Goal: Task Accomplishment & Management: Manage account settings

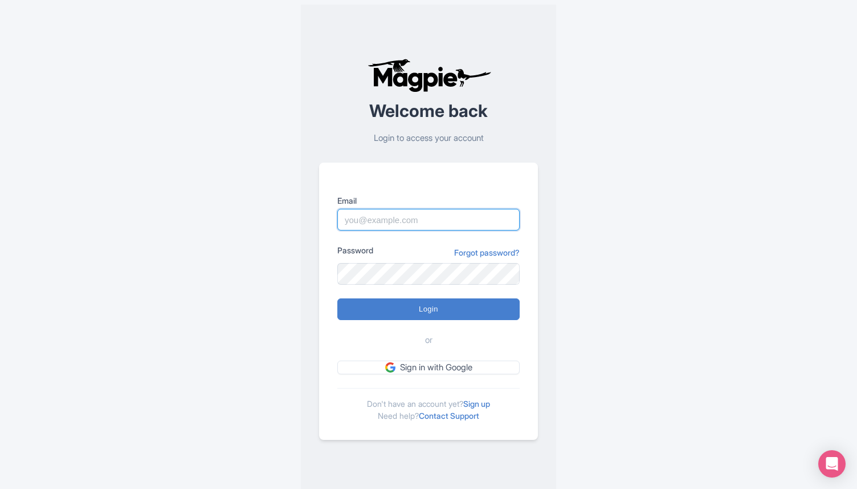
click at [385, 210] on input "Email" at bounding box center [428, 220] width 182 height 22
type input "director@citytoursco.com"
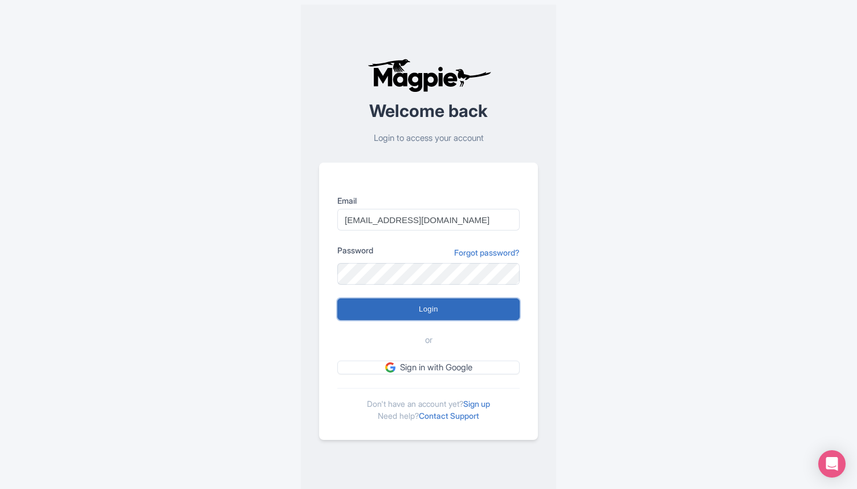
click at [434, 309] on input "Login" at bounding box center [428, 309] width 182 height 22
type input "Logging in..."
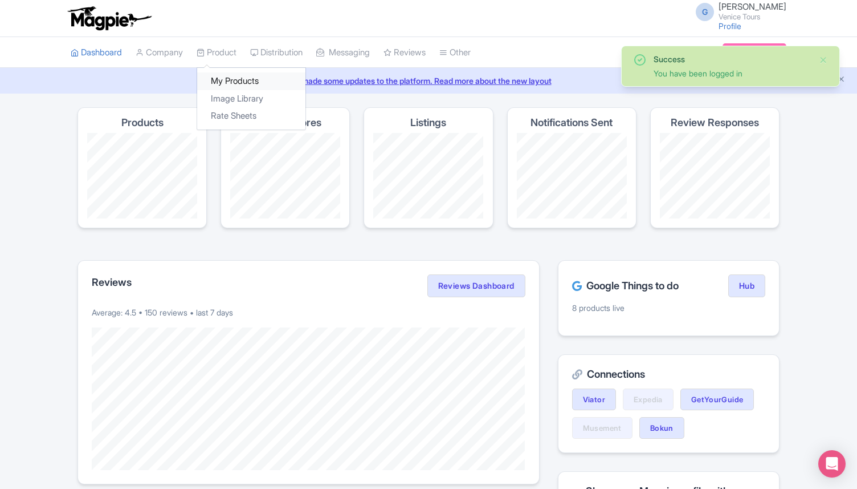
click at [245, 79] on link "My Products" at bounding box center [251, 81] width 108 height 18
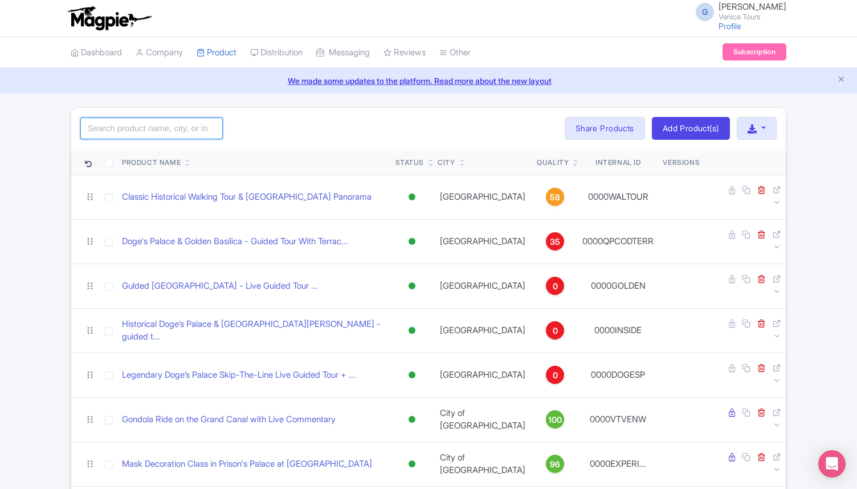
click at [104, 138] on input "search" at bounding box center [151, 128] width 143 height 22
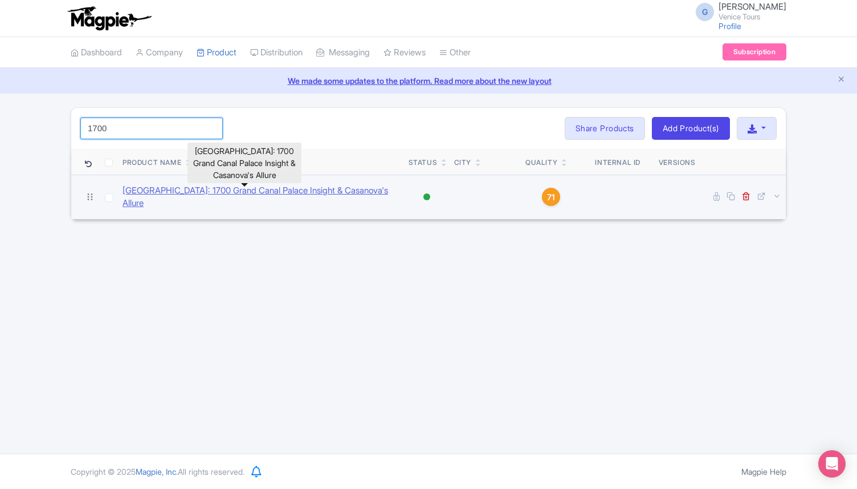
type input "1700"
click at [263, 192] on link "Venice: 1700 Grand Canal Palace Insight & Casanova's Allure" at bounding box center [261, 197] width 277 height 26
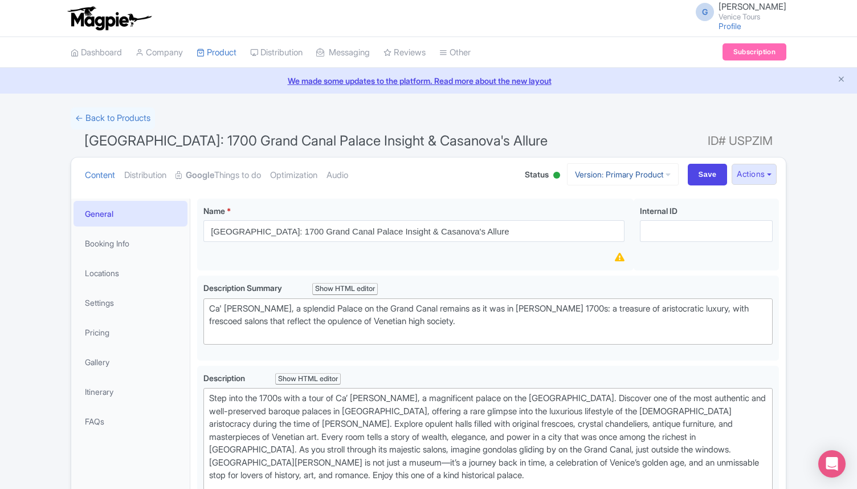
click at [599, 171] on link "Version: Primary Product" at bounding box center [623, 174] width 112 height 22
click at [621, 198] on link "Manage Versions" at bounding box center [633, 202] width 108 height 18
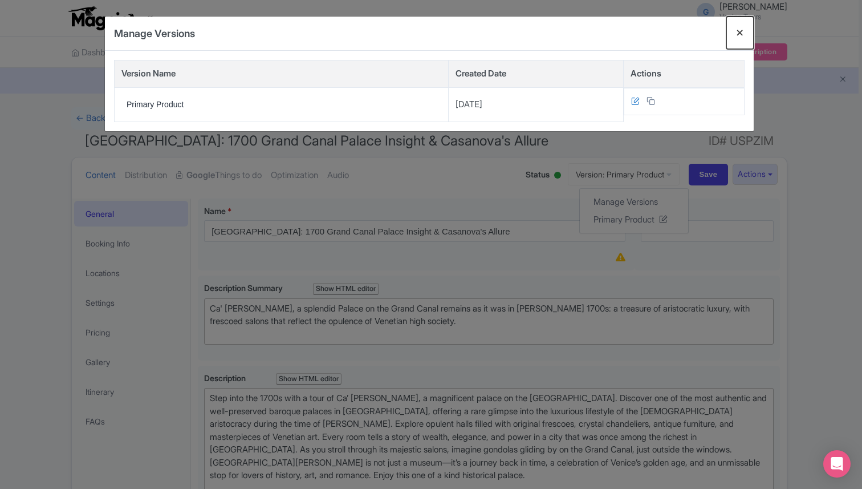
click at [738, 29] on button "Close" at bounding box center [739, 33] width 27 height 32
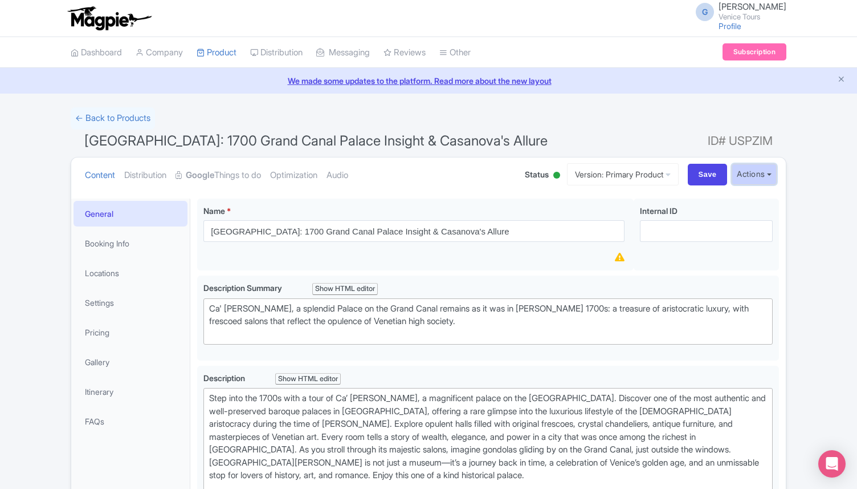
click at [750, 169] on button "Actions" at bounding box center [754, 174] width 45 height 21
click at [748, 266] on link "Create new version" at bounding box center [727, 270] width 108 height 18
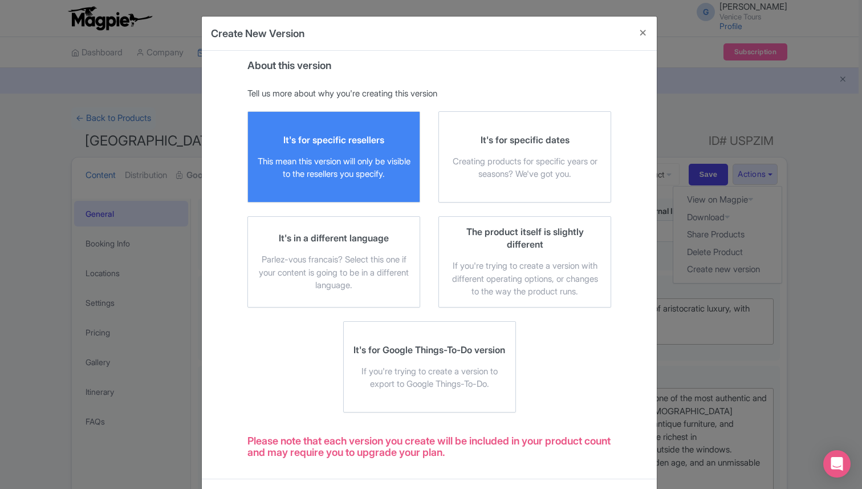
click at [404, 148] on div "It's for specific resellers This mean this version will only be visible to the …" at bounding box center [333, 156] width 153 height 47
click at [0, 0] on input "It's for specific resellers This mean this version will only be visible to the …" at bounding box center [0, 0] width 0 height 0
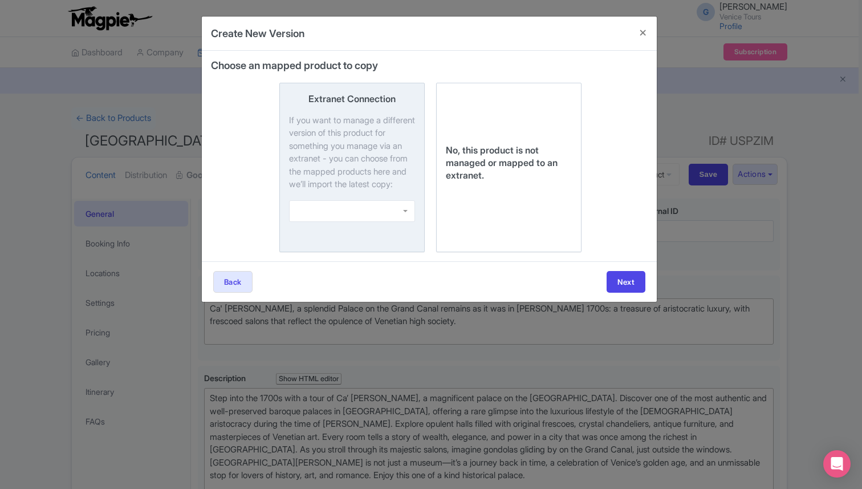
click at [372, 221] on div at bounding box center [352, 211] width 126 height 22
click at [0, 0] on input "Extranet Connection If you want to manage a different version of this product f…" at bounding box center [0, 0] width 0 height 0
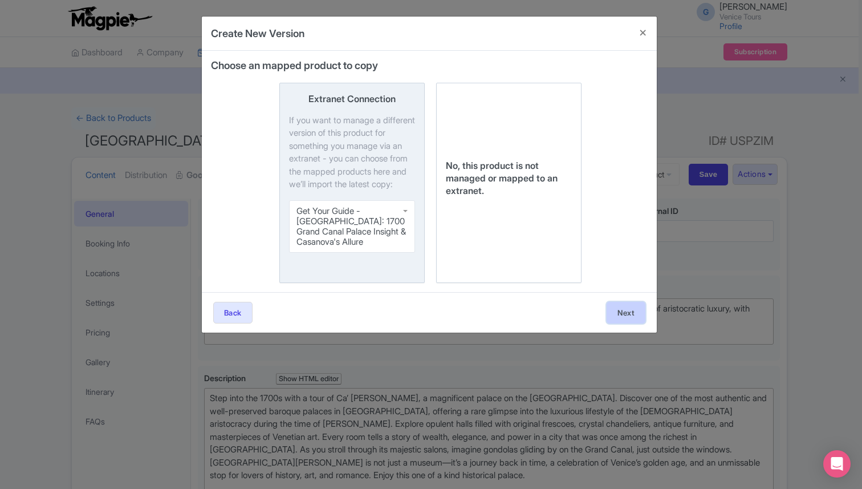
click at [635, 311] on button "Next" at bounding box center [626, 313] width 39 height 22
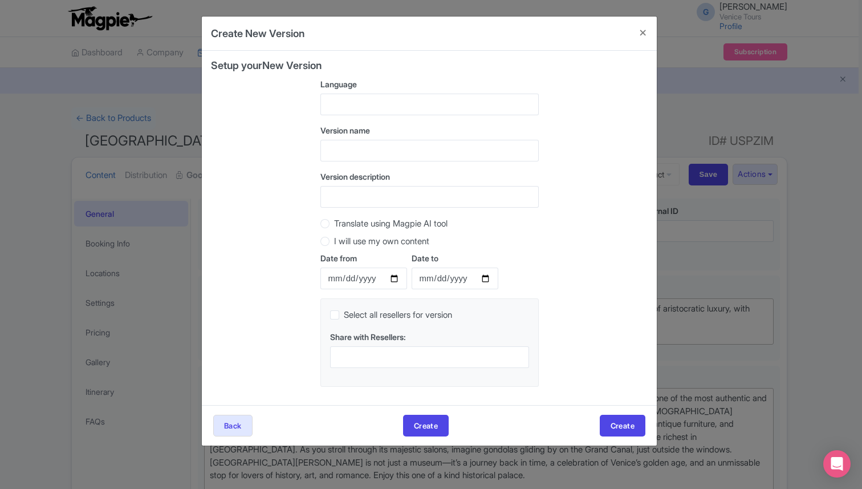
click at [343, 105] on div at bounding box center [429, 104] width 218 height 22
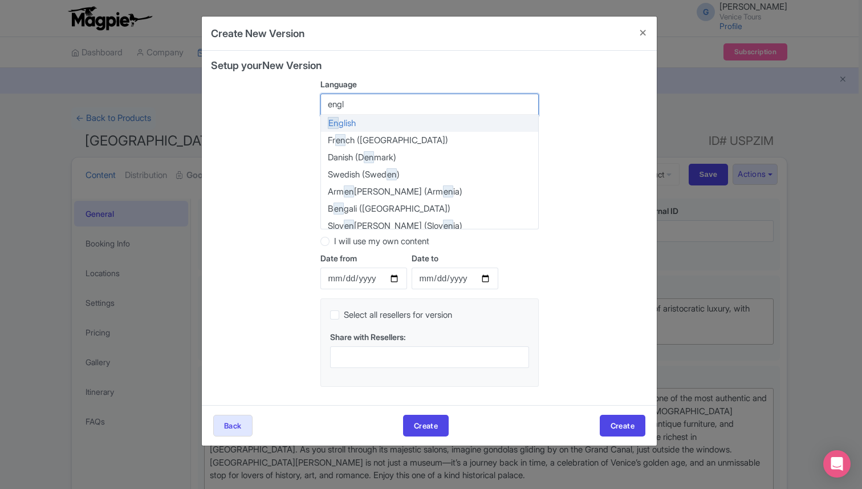
type input "engli"
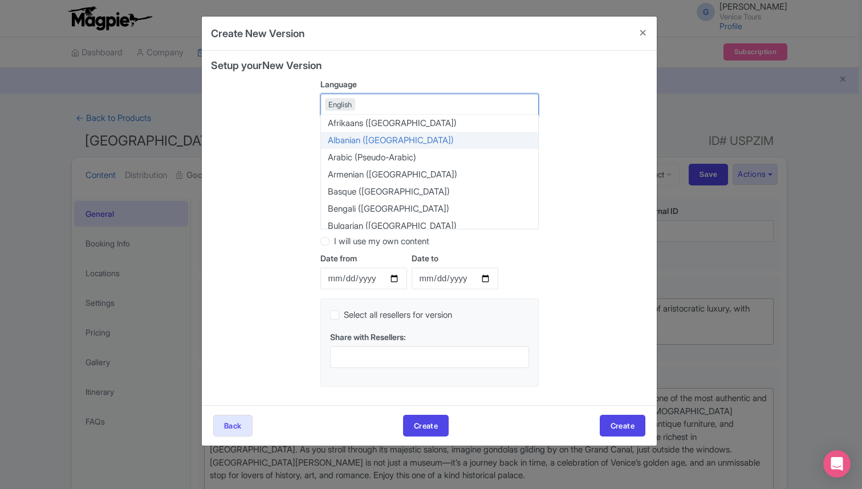
click at [284, 141] on div "Setup your New Version Language English English Afrikaans (South Africa) Albani…" at bounding box center [429, 228] width 437 height 336
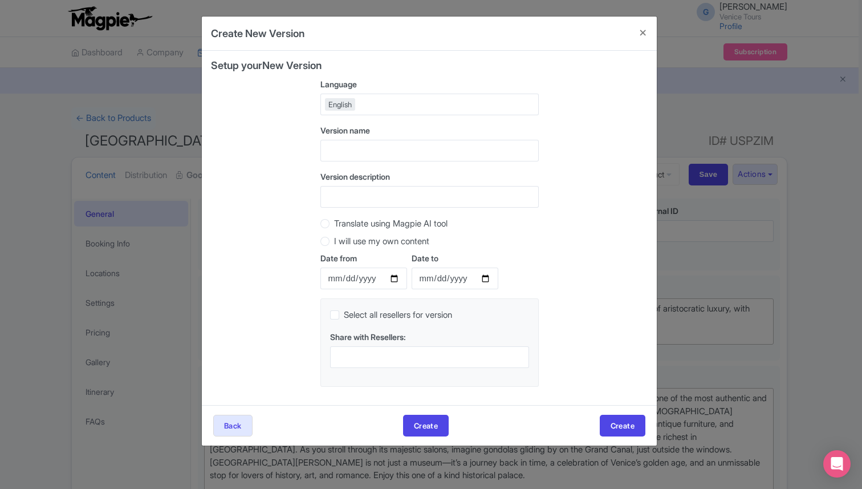
click at [369, 101] on div "English" at bounding box center [429, 104] width 218 height 22
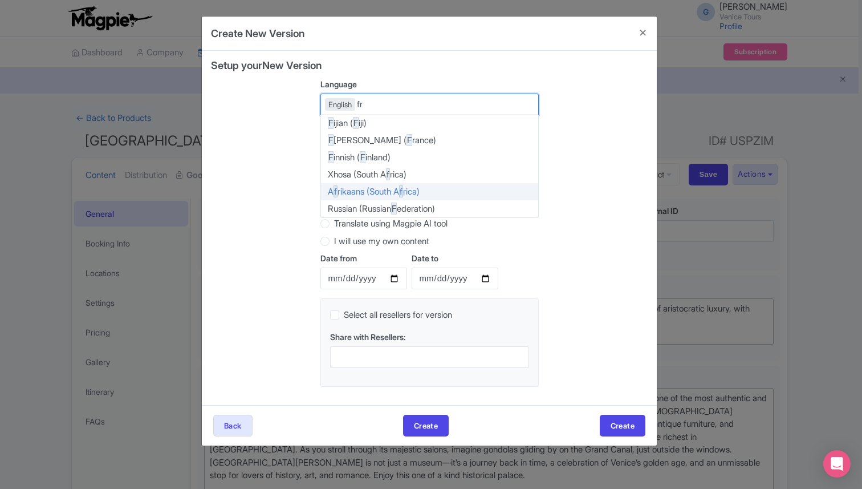
type input "fra"
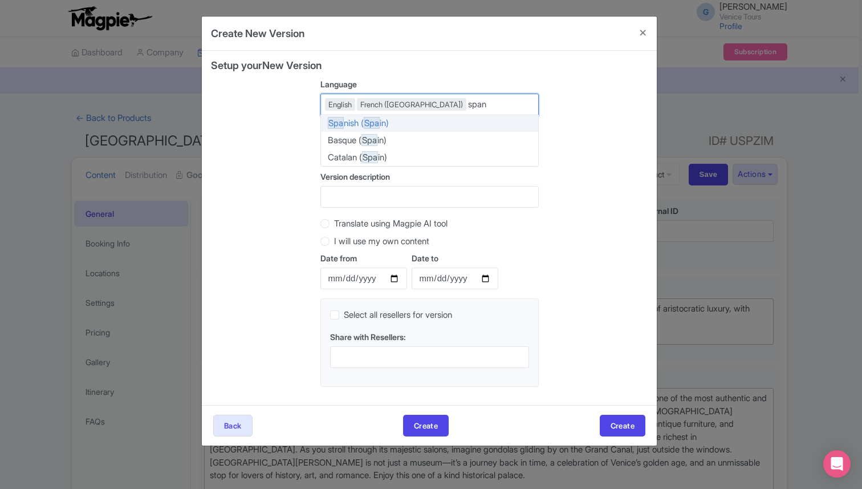
type input "spani"
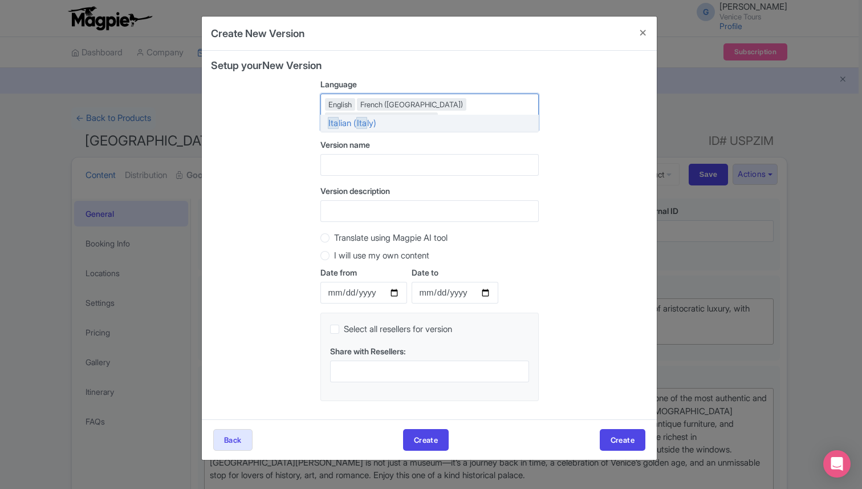
type input "ital"
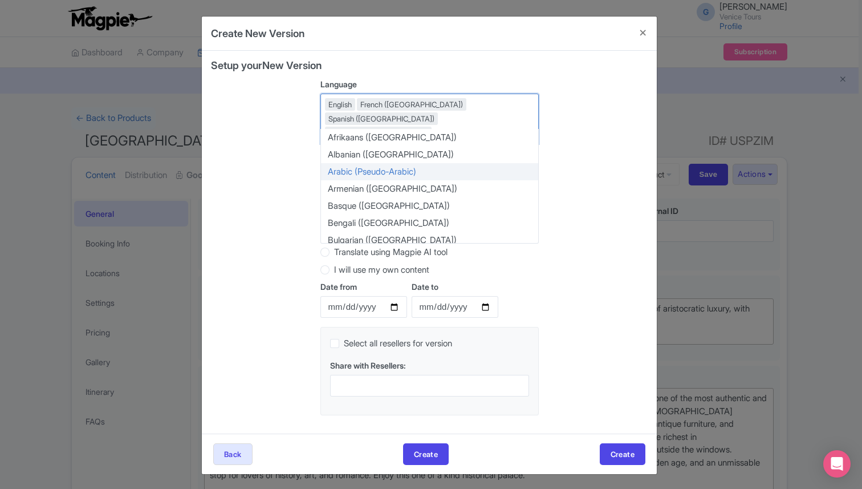
click at [274, 168] on div "Setup your New Version Language English French (France) Spanish (Spain) Italian…" at bounding box center [429, 242] width 437 height 364
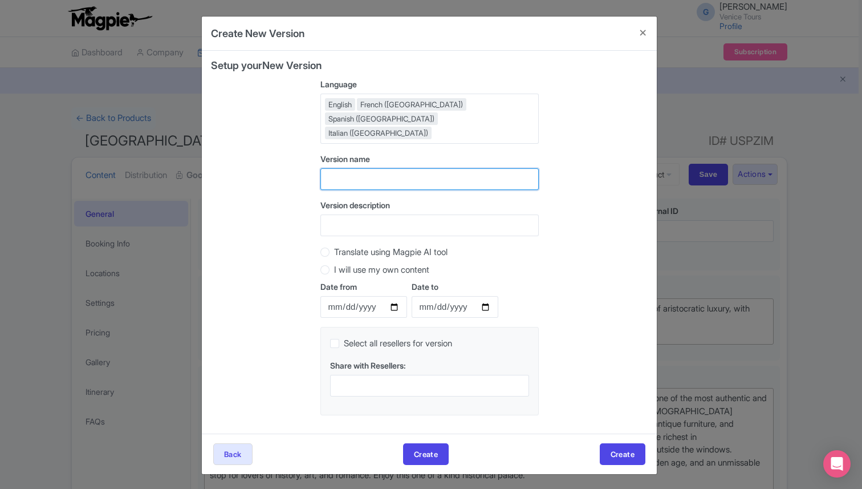
click at [355, 168] on input "text" at bounding box center [429, 179] width 218 height 22
type input "Ca rezzonico - GYG"
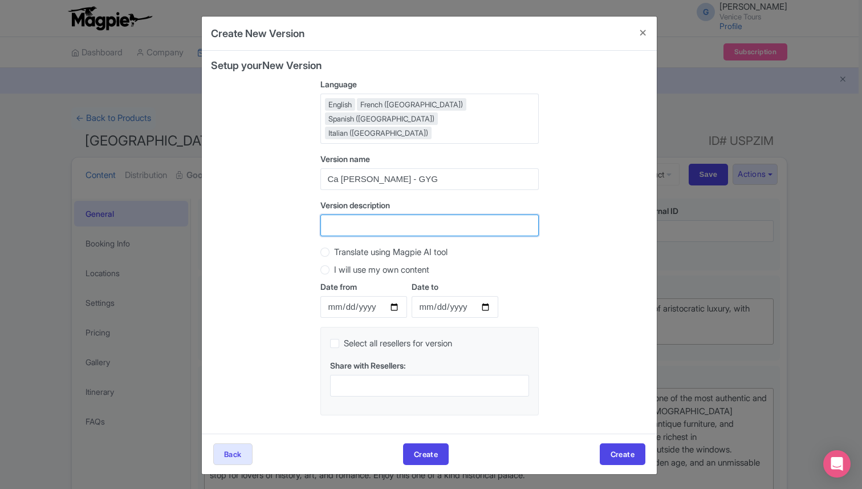
click at [372, 214] on input "Version description" at bounding box center [429, 225] width 218 height 22
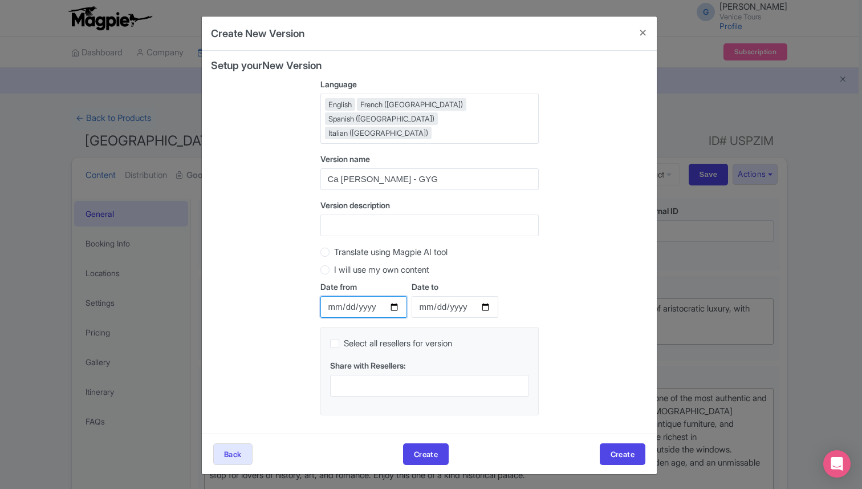
click at [393, 296] on input "Date from" at bounding box center [363, 307] width 87 height 22
type input "[DATE]"
click at [486, 296] on input "Date to" at bounding box center [455, 307] width 87 height 22
type input "[DATE]"
click at [616, 443] on button "Create" at bounding box center [623, 454] width 46 height 22
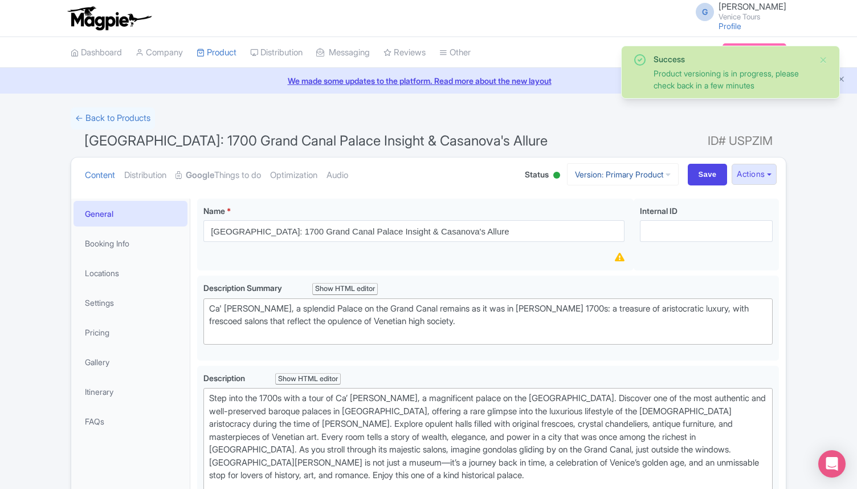
click at [652, 178] on link "Version: Primary Product" at bounding box center [623, 174] width 112 height 22
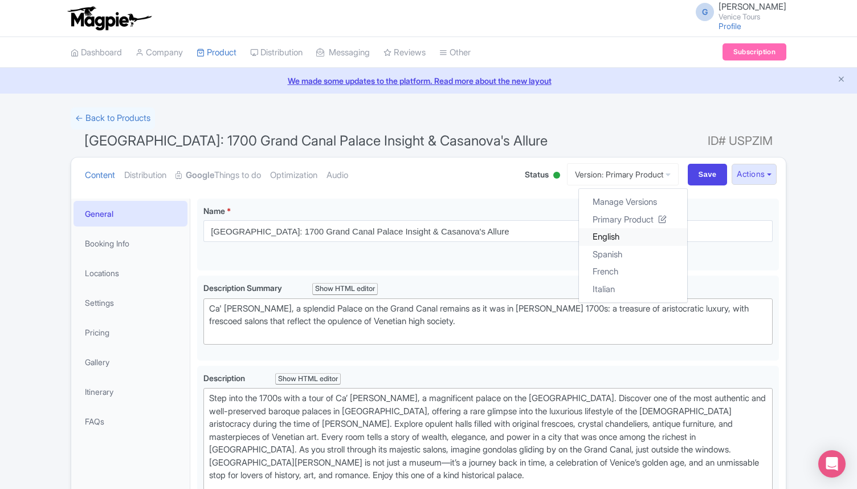
click at [620, 236] on link "English" at bounding box center [633, 237] width 108 height 18
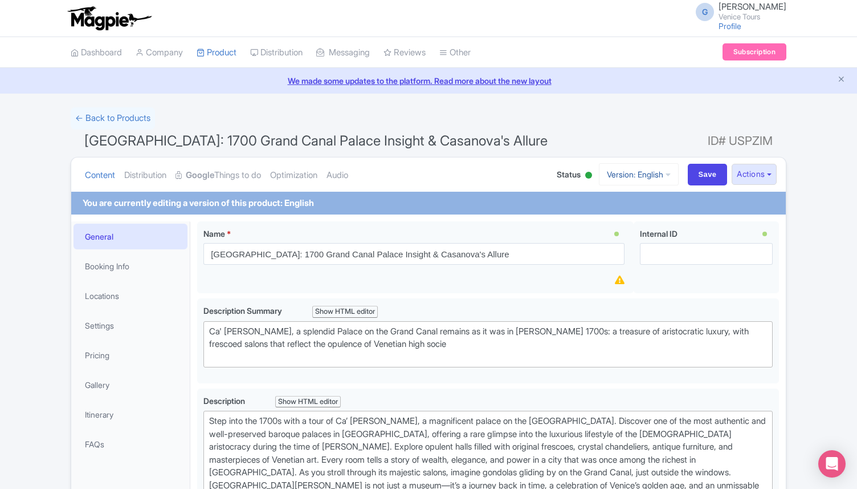
click at [654, 177] on link "Version: English" at bounding box center [639, 174] width 80 height 22
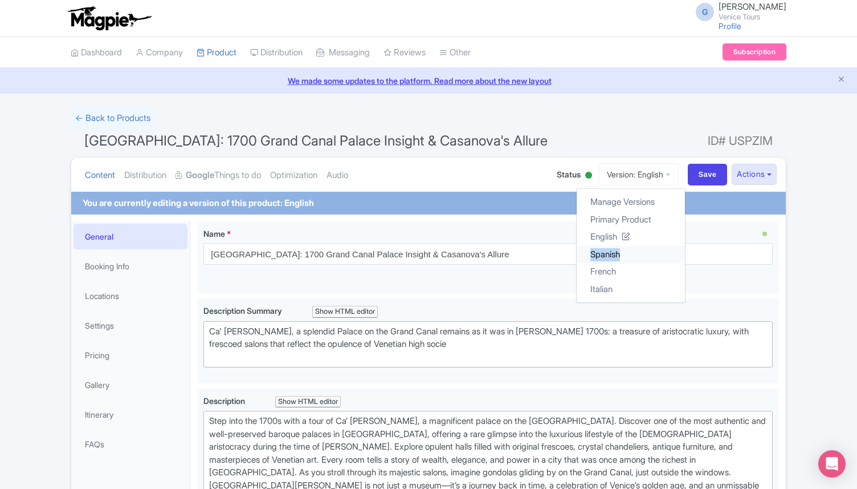
click at [615, 253] on link "Spanish" at bounding box center [631, 254] width 108 height 18
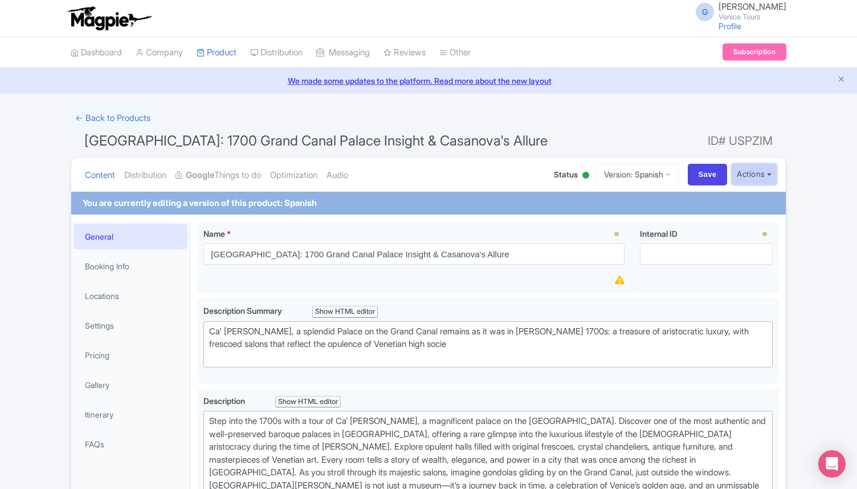
click at [742, 179] on button "Actions" at bounding box center [754, 174] width 45 height 21
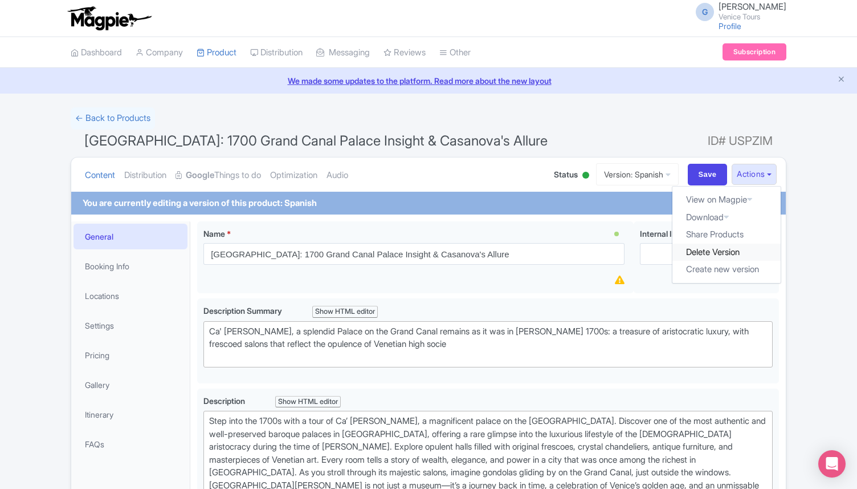
click at [727, 253] on link "Delete Version" at bounding box center [727, 252] width 108 height 18
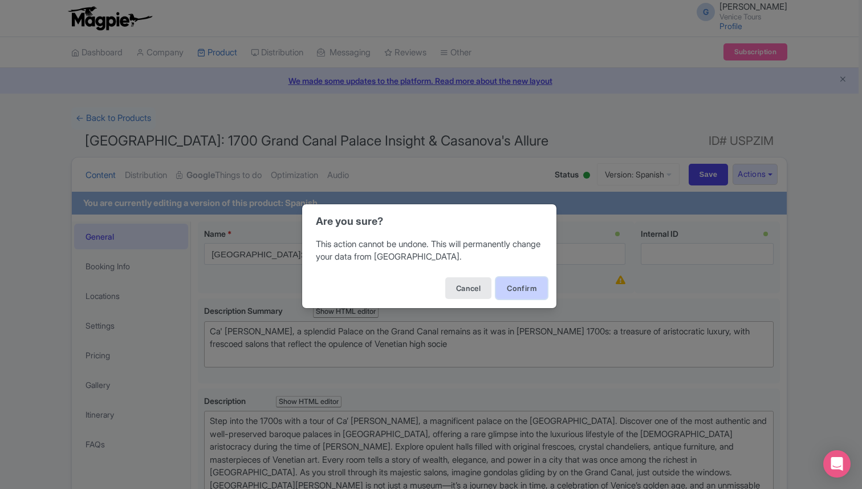
click at [527, 287] on button "Confirm" at bounding box center [521, 288] width 51 height 22
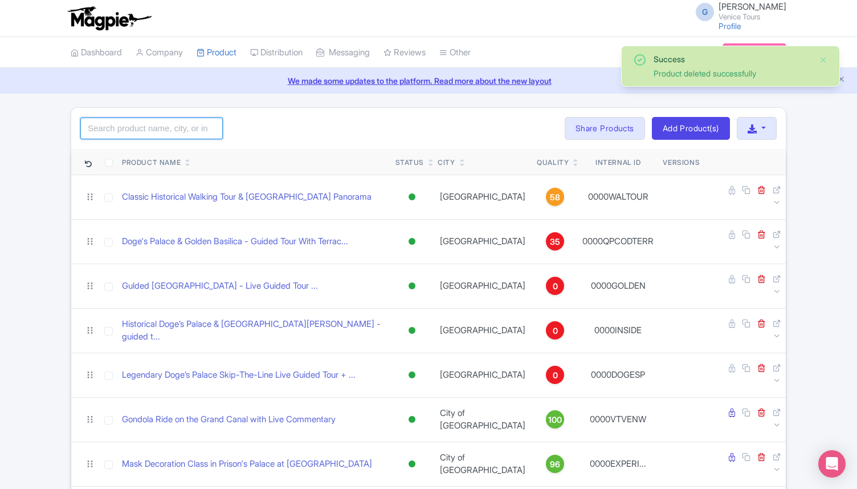
click at [158, 131] on input "search" at bounding box center [151, 128] width 143 height 22
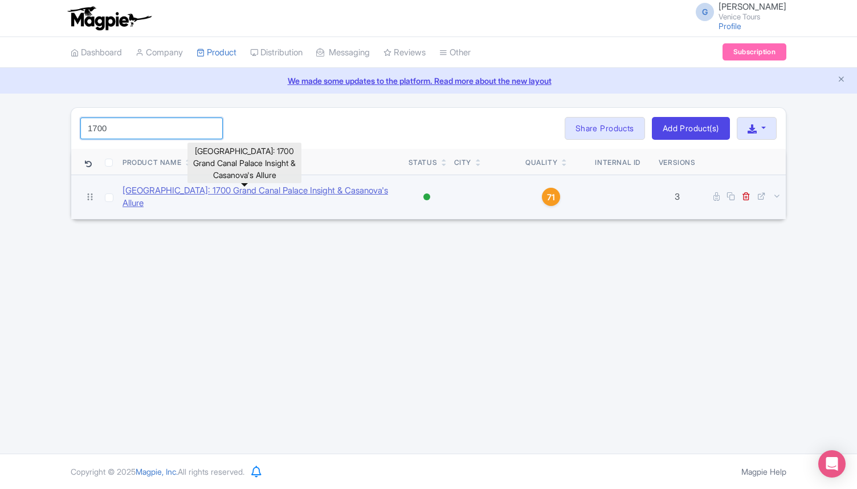
type input "1700"
click at [241, 194] on link "[GEOGRAPHIC_DATA]: 1700 Grand Canal Palace Insight & Casanova's Allure" at bounding box center [261, 197] width 277 height 26
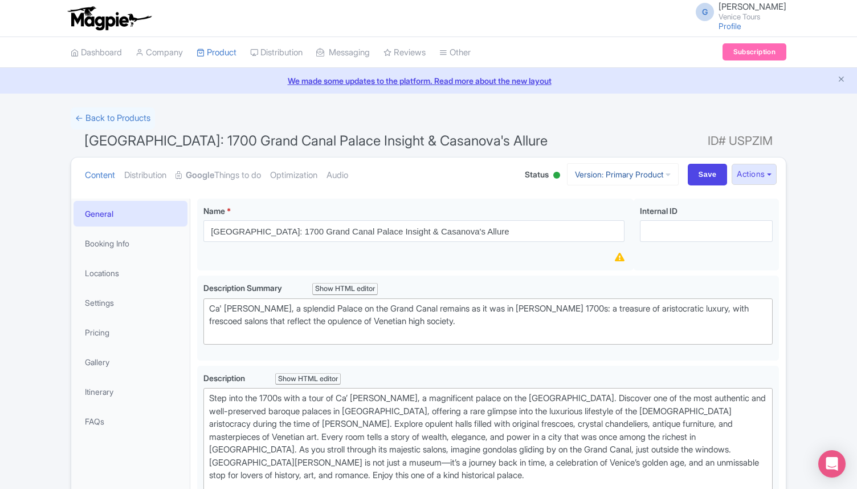
click at [637, 169] on link "Version: Primary Product" at bounding box center [623, 174] width 112 height 22
click at [648, 247] on link "French" at bounding box center [633, 254] width 108 height 18
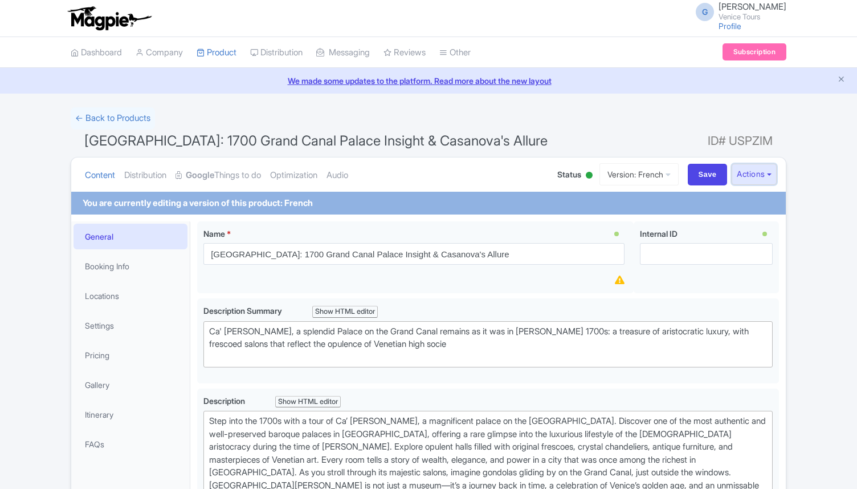
click at [764, 176] on button "Actions" at bounding box center [754, 174] width 45 height 21
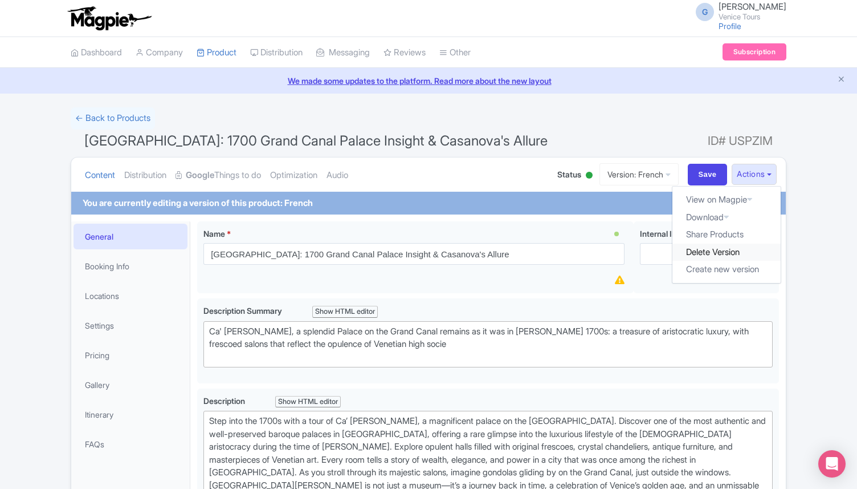
click at [746, 258] on link "Delete Version" at bounding box center [727, 252] width 108 height 18
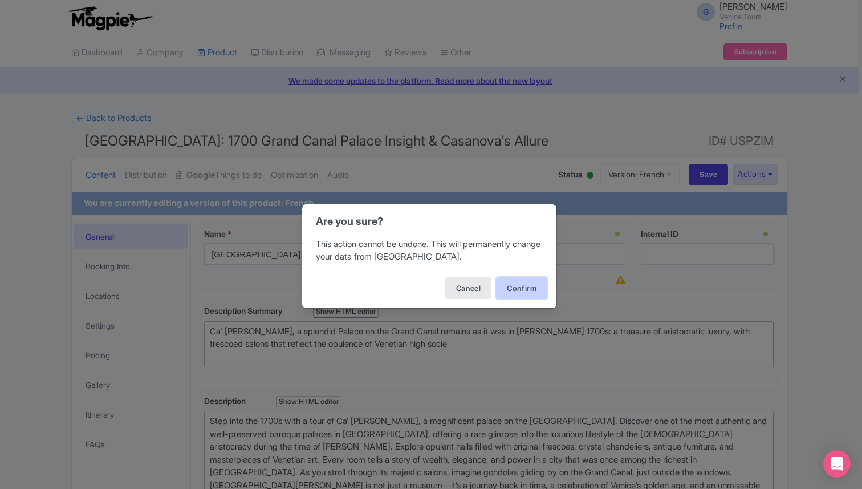
click at [524, 283] on button "Confirm" at bounding box center [521, 288] width 51 height 22
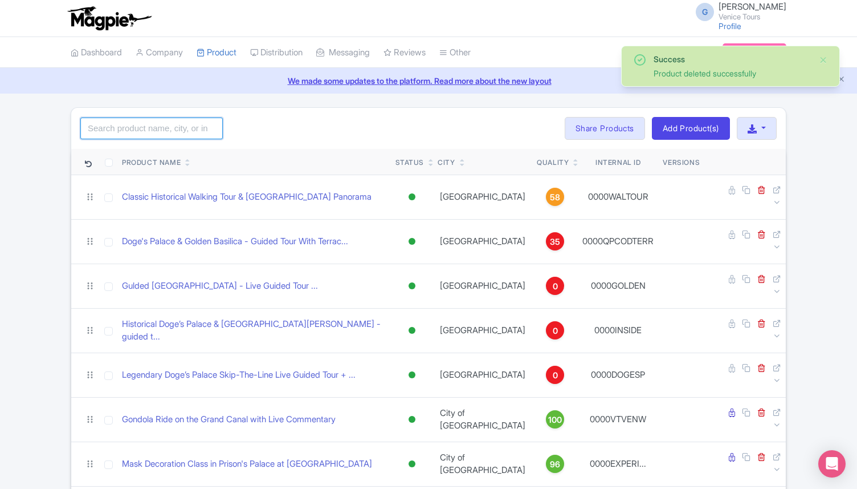
click at [130, 138] on input "search" at bounding box center [151, 128] width 143 height 22
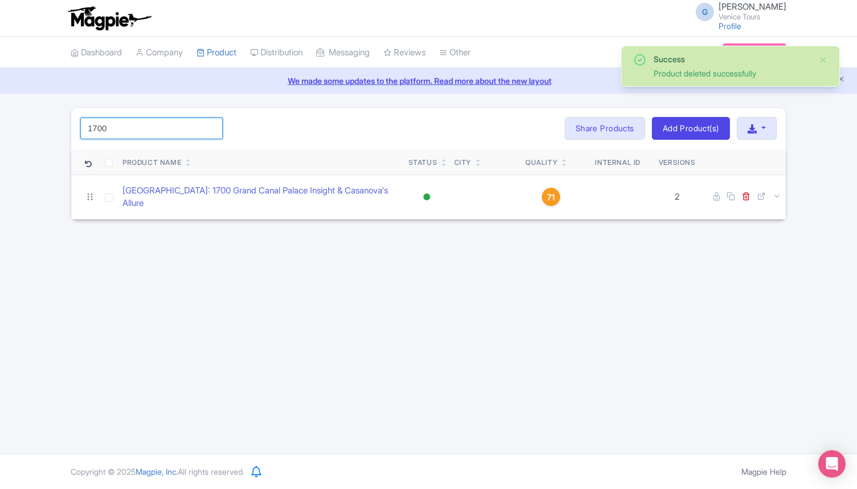
type input "1700s"
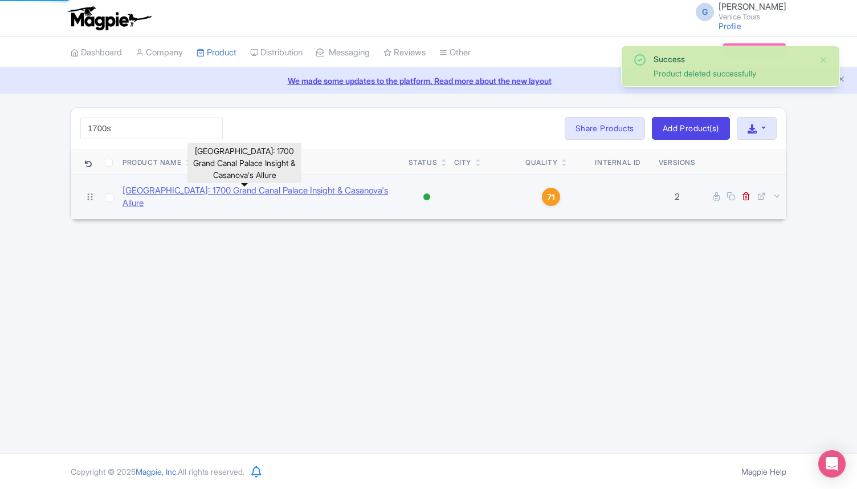
click at [264, 193] on link "[GEOGRAPHIC_DATA]: 1700 Grand Canal Palace Insight & Casanova's Allure" at bounding box center [261, 197] width 277 height 26
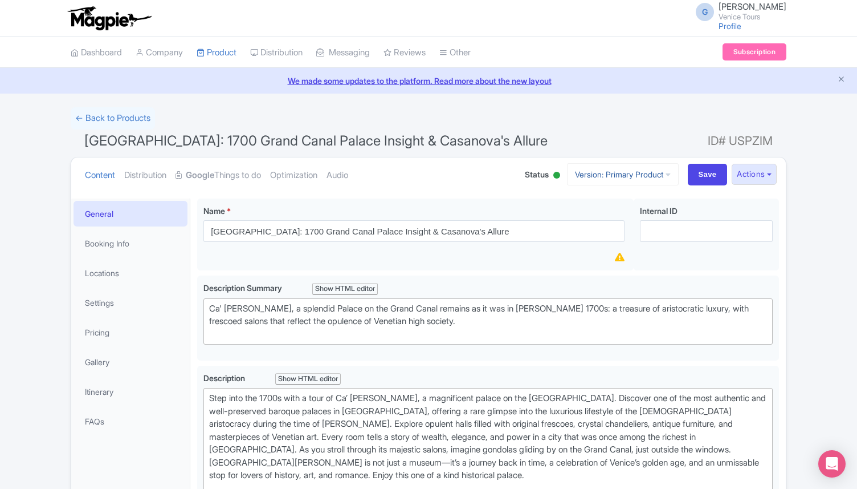
click at [624, 181] on link "Version: Primary Product" at bounding box center [623, 174] width 112 height 22
click at [630, 197] on link "Manage Versions" at bounding box center [633, 202] width 108 height 18
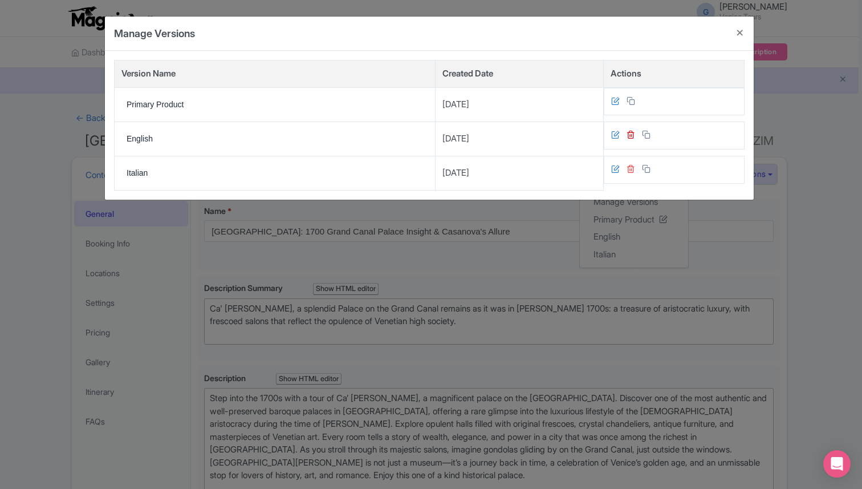
click at [626, 170] on icon at bounding box center [630, 168] width 9 height 9
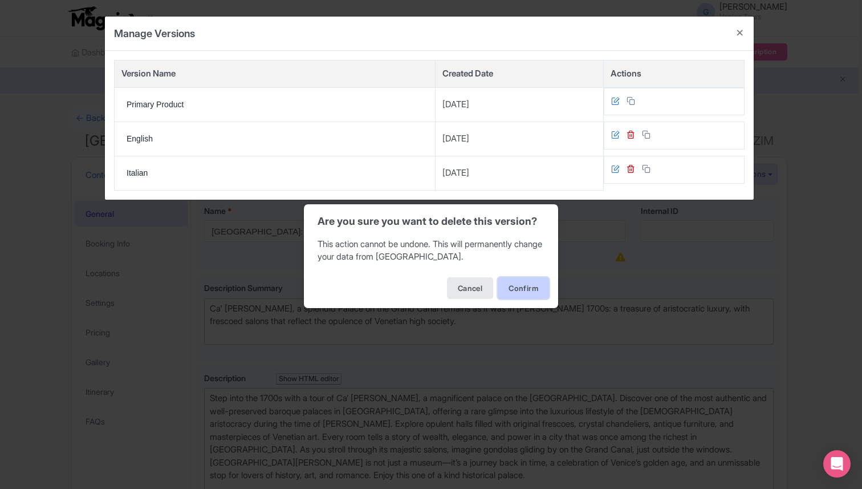
click at [527, 291] on button "Confirm" at bounding box center [523, 288] width 51 height 22
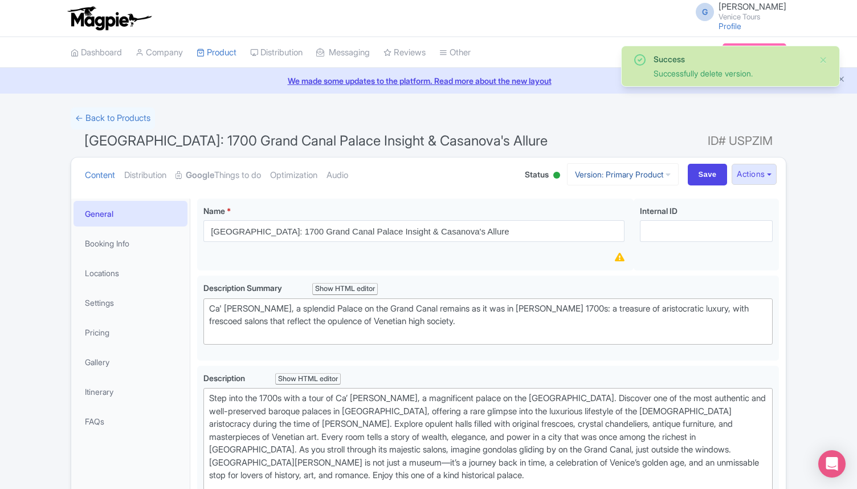
click at [616, 175] on link "Version: Primary Product" at bounding box center [623, 174] width 112 height 22
click at [618, 239] on link "English" at bounding box center [633, 237] width 108 height 18
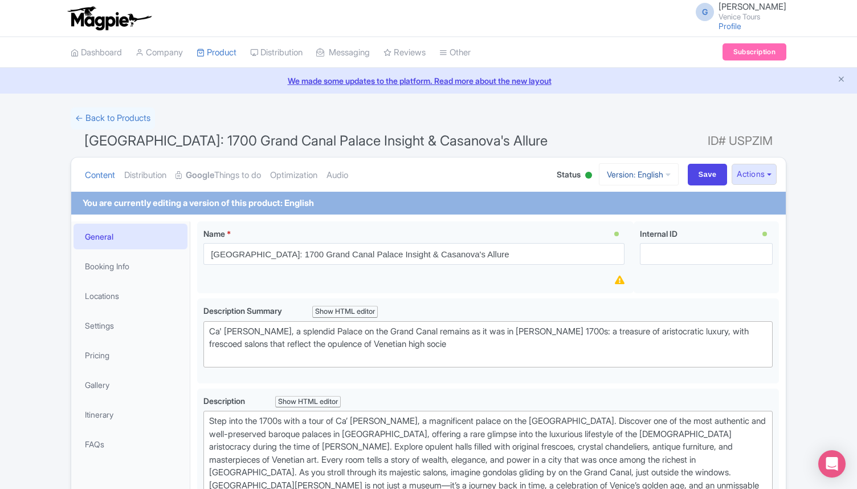
click at [637, 170] on link "Version: English" at bounding box center [639, 174] width 80 height 22
click at [644, 194] on link "Manage Versions" at bounding box center [631, 202] width 108 height 18
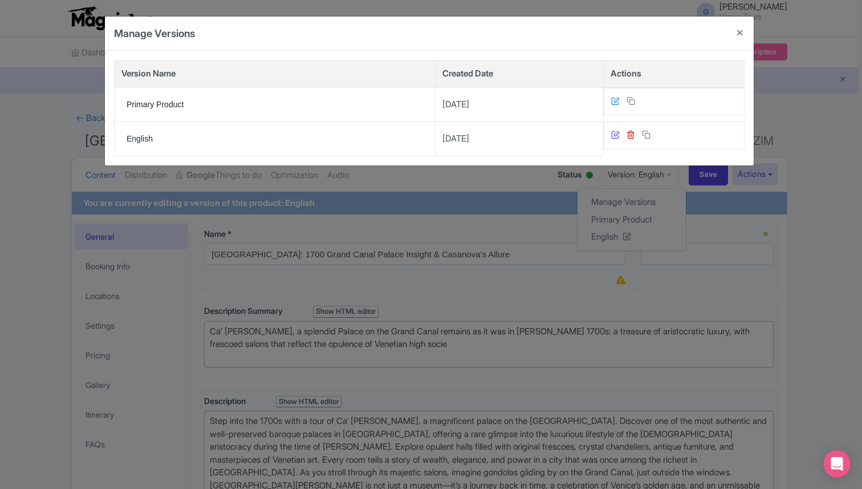
click at [611, 135] on icon at bounding box center [615, 134] width 9 height 9
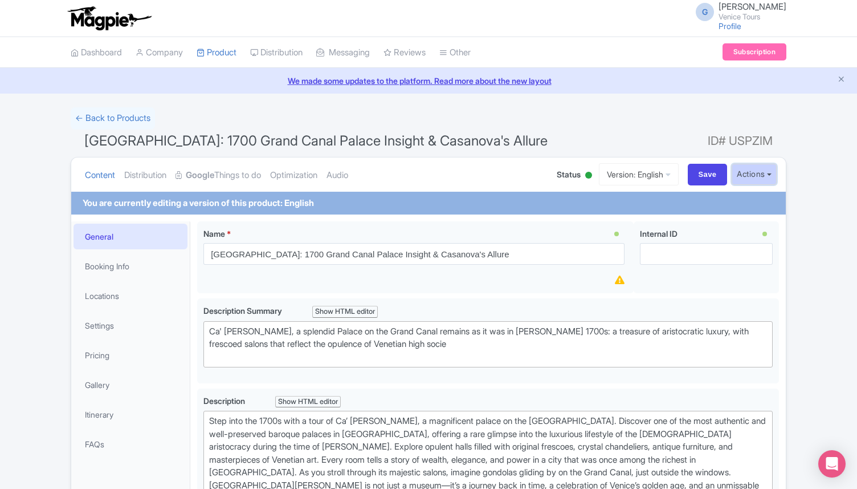
click at [763, 172] on button "Actions" at bounding box center [754, 174] width 45 height 21
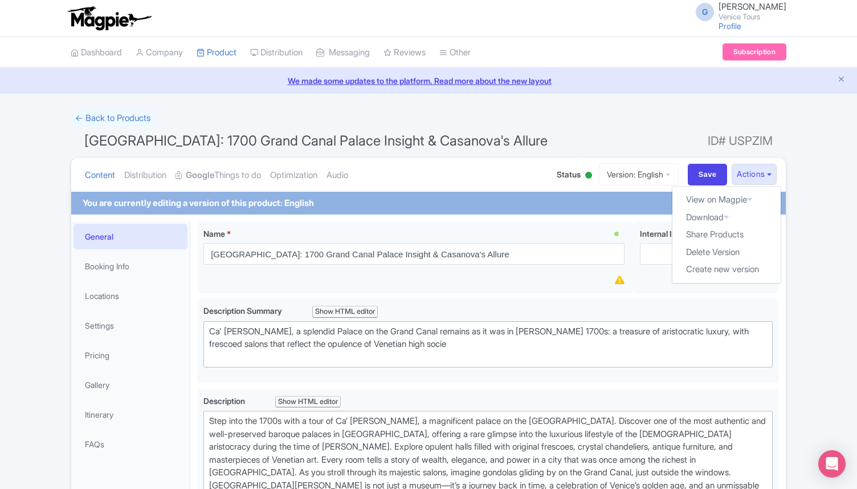
click at [456, 173] on ul "Content Distribution Google Things to do Optimization Audio" at bounding box center [308, 174] width 457 height 35
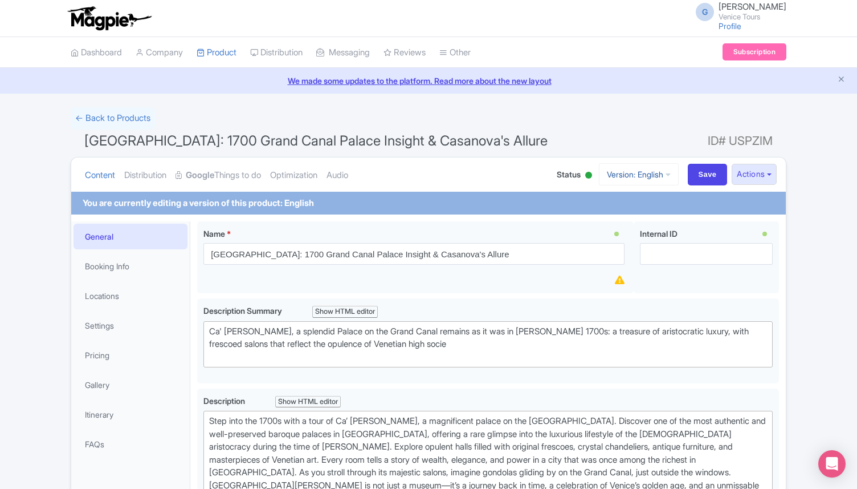
click at [638, 173] on link "Version: English" at bounding box center [639, 174] width 80 height 22
click at [631, 194] on link "Manage Versions" at bounding box center [631, 202] width 108 height 18
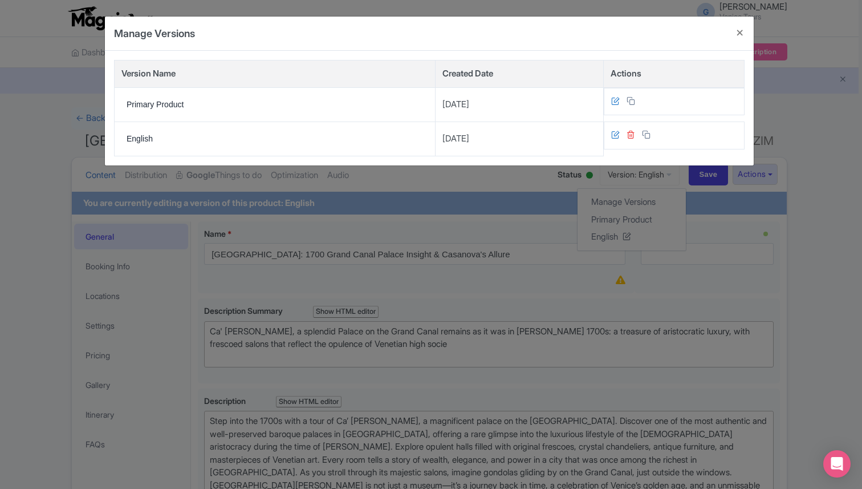
click at [626, 135] on icon at bounding box center [630, 134] width 9 height 9
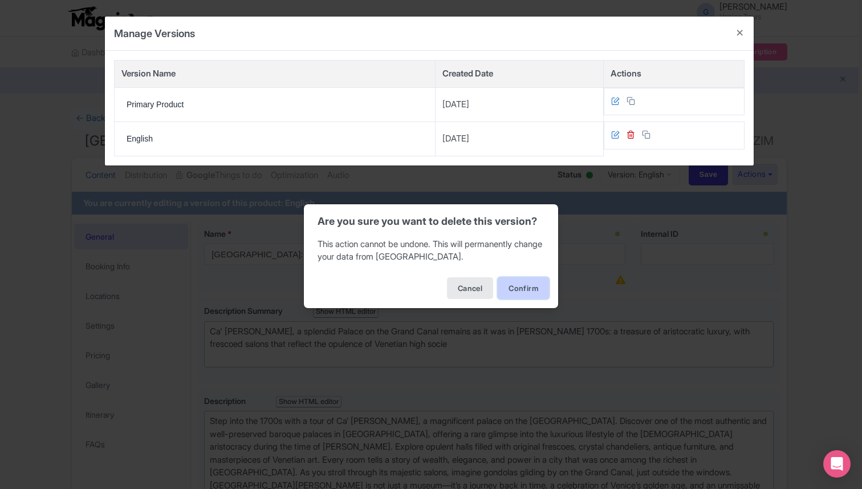
click at [536, 287] on button "Confirm" at bounding box center [523, 288] width 51 height 22
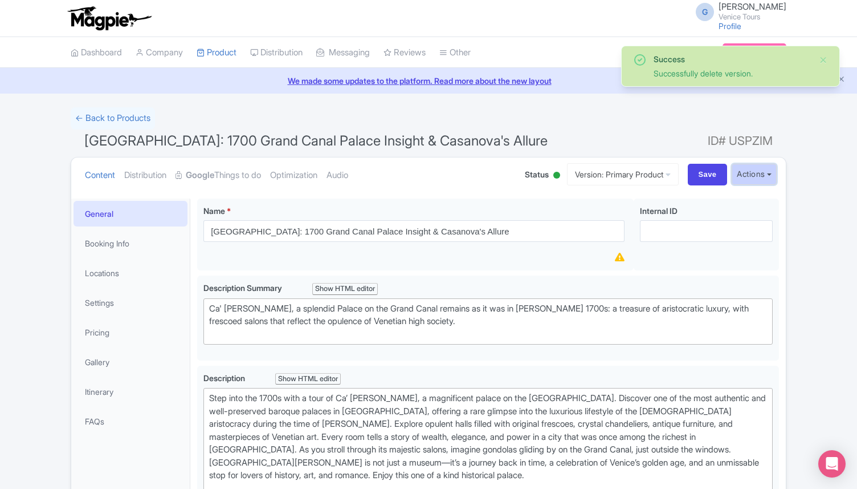
click at [751, 169] on button "Actions" at bounding box center [754, 174] width 45 height 21
click at [743, 268] on link "Create new version" at bounding box center [727, 270] width 108 height 18
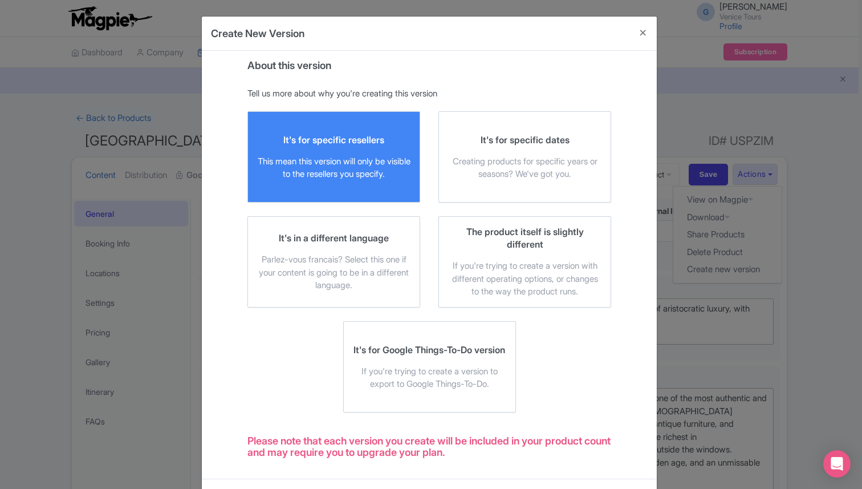
click at [384, 149] on div "It's for specific resellers This mean this version will only be visible to the …" at bounding box center [333, 156] width 153 height 47
click at [0, 0] on input "It's for specific resellers This mean this version will only be visible to the …" at bounding box center [0, 0] width 0 height 0
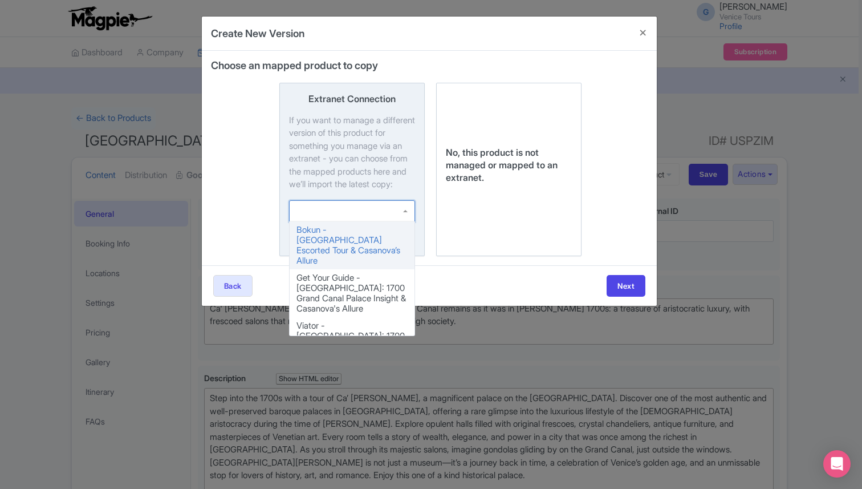
click at [348, 222] on div at bounding box center [352, 211] width 126 height 22
click at [0, 0] on input "Extranet Connection If you want to manage a different version of this product f…" at bounding box center [0, 0] width 0 height 0
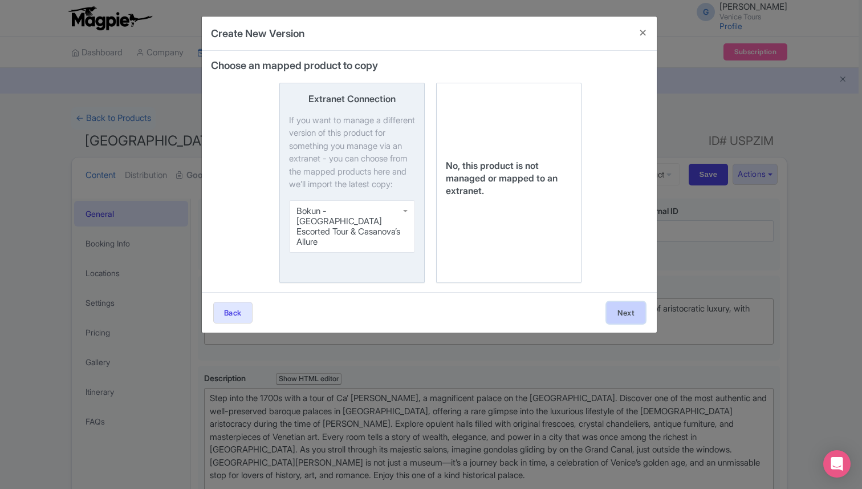
click at [612, 315] on button "Next" at bounding box center [626, 313] width 39 height 22
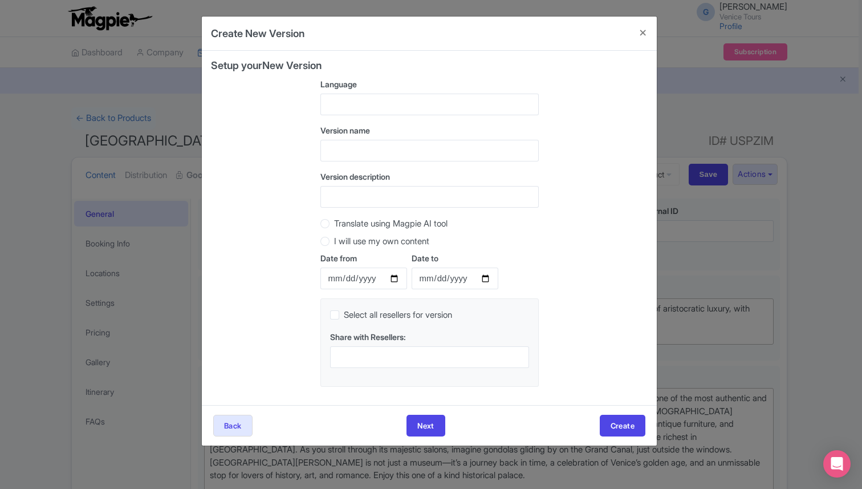
click at [376, 100] on div at bounding box center [429, 104] width 218 height 22
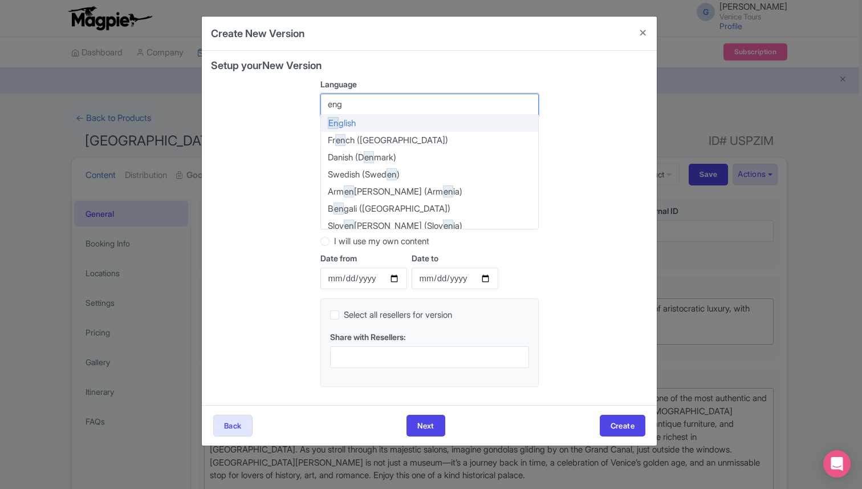
type input "engl"
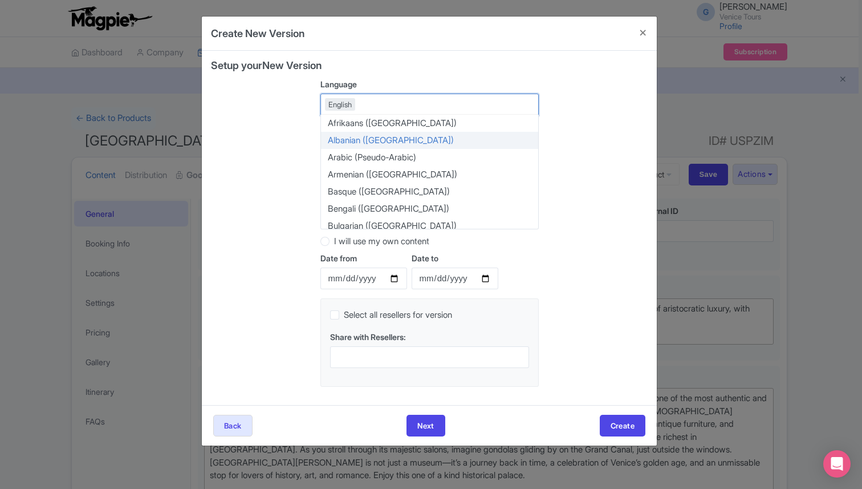
click at [261, 153] on div "Setup your New Version Language English English Afrikaans (South Africa) Albani…" at bounding box center [429, 228] width 437 height 336
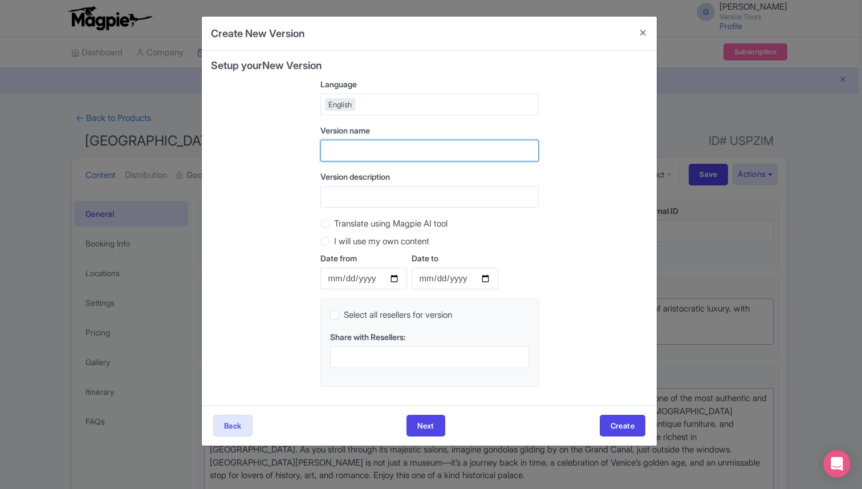
click at [363, 152] on input "text" at bounding box center [429, 151] width 218 height 22
click at [394, 149] on input "Ca rezzonico - GYG" at bounding box center [429, 151] width 218 height 22
type input "Ca rezzonico - BOKUN"
click at [334, 221] on label "Translate using Magpie AI tool" at bounding box center [390, 223] width 113 height 13
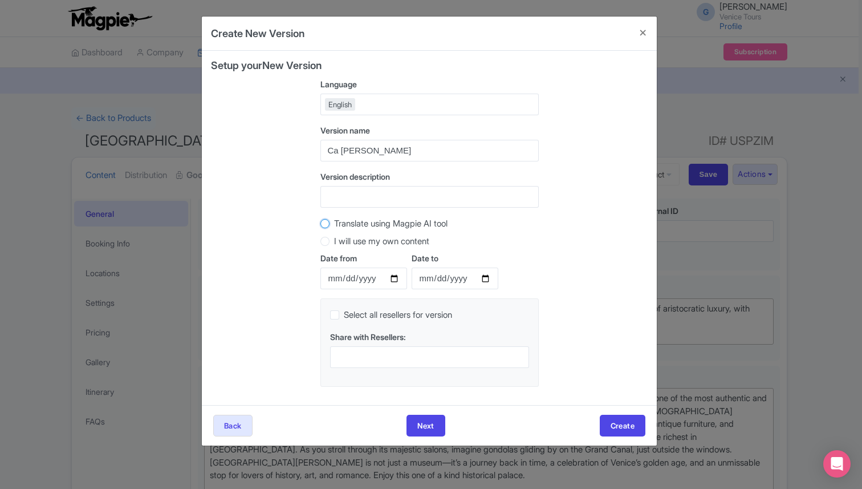
click at [334, 221] on input "Translate using Magpie AI tool" at bounding box center [339, 222] width 11 height 11
radio input "true"
click at [390, 278] on input "Date from" at bounding box center [363, 278] width 87 height 22
type input "[DATE]"
click at [490, 279] on input "Date to" at bounding box center [455, 278] width 87 height 22
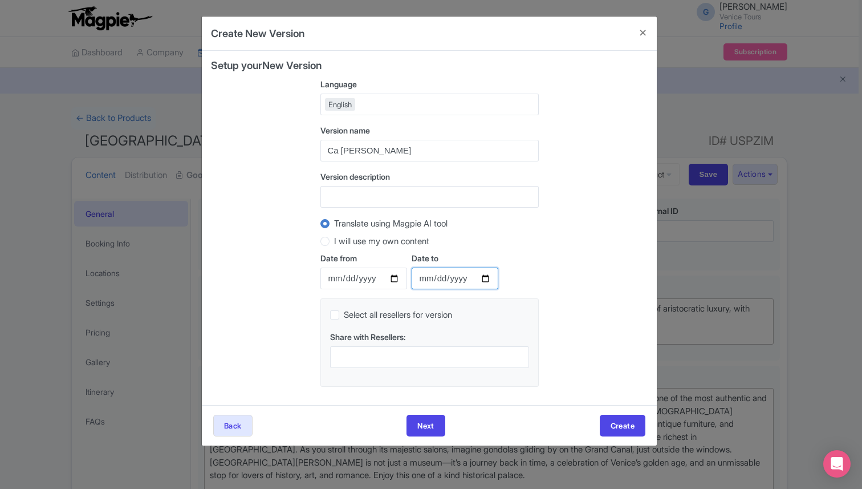
click at [483, 279] on input "Date to" at bounding box center [455, 278] width 87 height 22
type input "[DATE]"
click at [398, 345] on div "Share with Resellers:" at bounding box center [429, 349] width 199 height 37
click at [392, 352] on div at bounding box center [429, 357] width 199 height 22
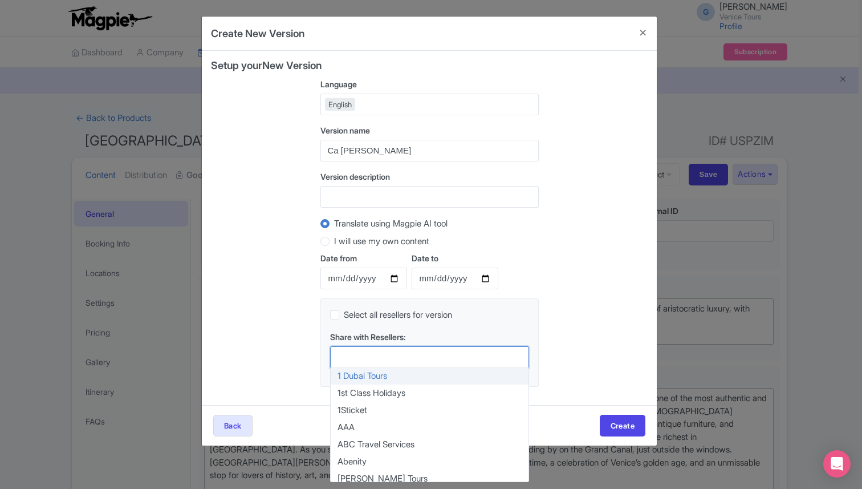
click at [391, 352] on div at bounding box center [429, 357] width 199 height 22
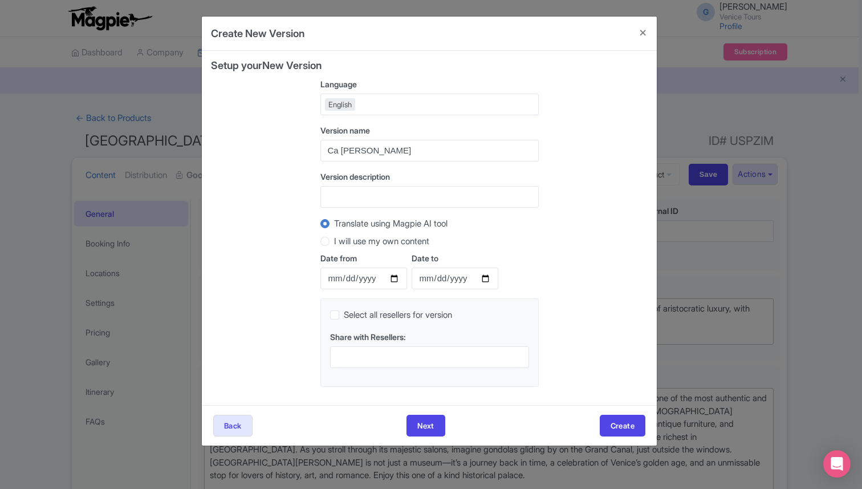
click at [542, 327] on div "Setup your New Version Language English English Afrikaans (South Africa) Albani…" at bounding box center [429, 228] width 437 height 336
click at [614, 425] on button "Create" at bounding box center [623, 425] width 46 height 22
click at [410, 422] on button "Next" at bounding box center [419, 425] width 39 height 22
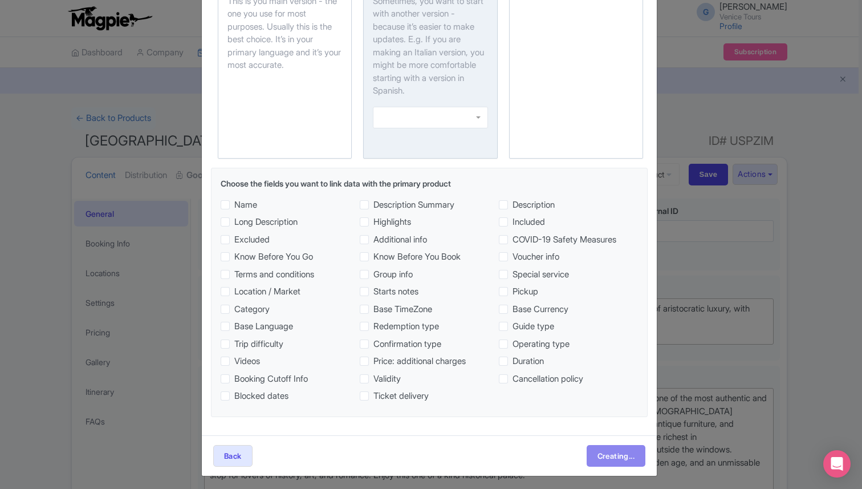
scroll to position [143, 0]
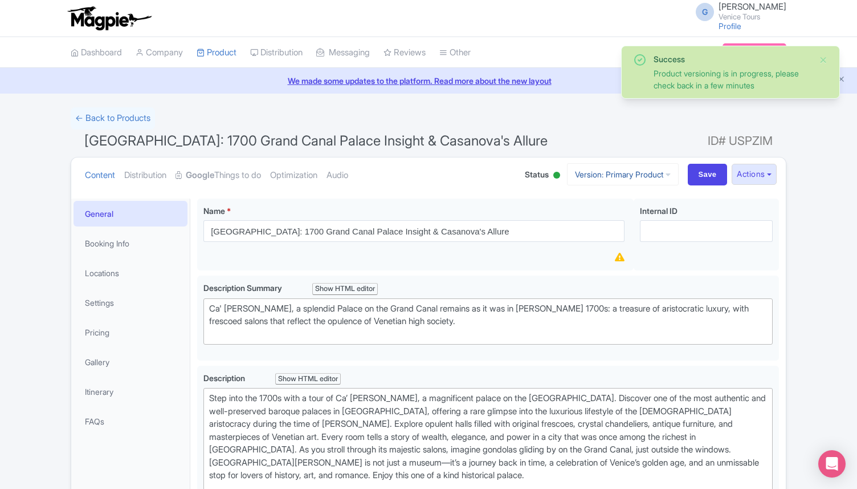
click at [616, 171] on link "Version: Primary Product" at bounding box center [623, 174] width 112 height 22
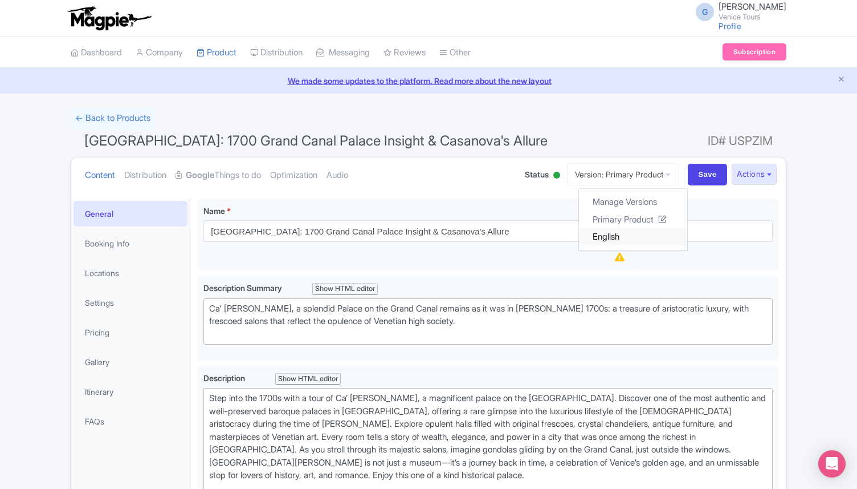
click at [618, 234] on link "English" at bounding box center [633, 237] width 108 height 18
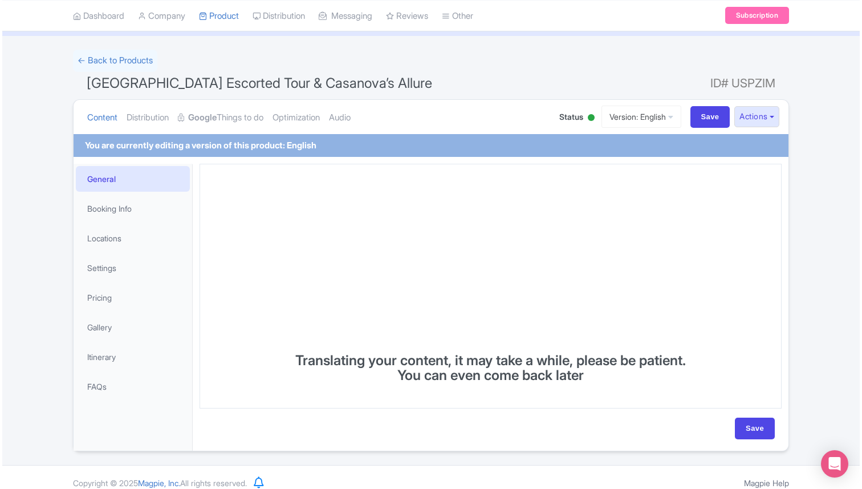
scroll to position [68, 0]
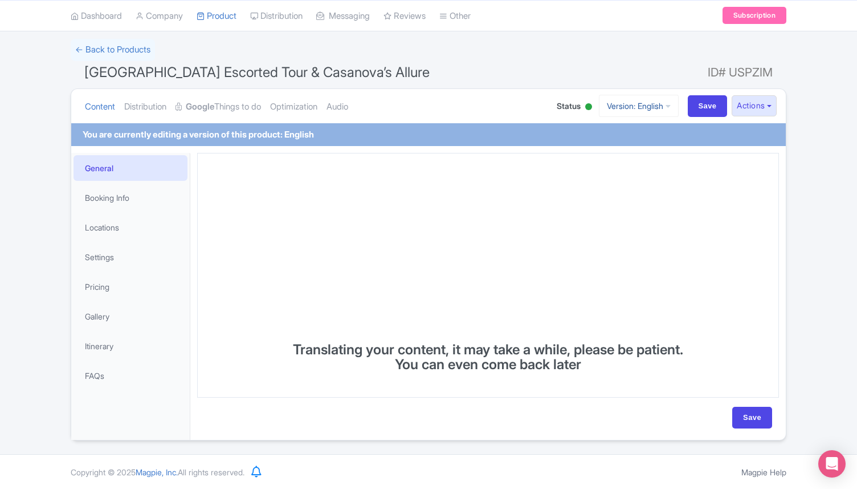
click at [650, 105] on link "Version: English" at bounding box center [639, 106] width 80 height 22
click at [648, 129] on link "Manage Versions" at bounding box center [631, 134] width 108 height 18
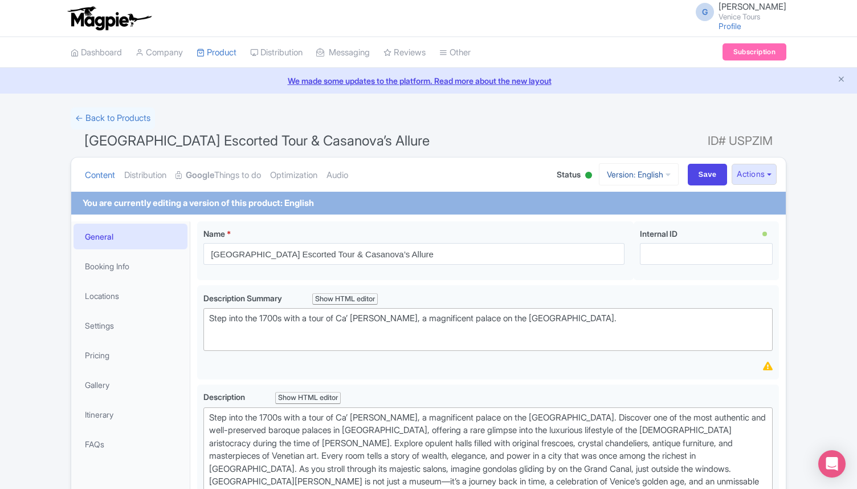
click at [658, 173] on link "Version: English" at bounding box center [639, 174] width 80 height 22
click at [641, 198] on link "Manage Versions" at bounding box center [631, 202] width 108 height 18
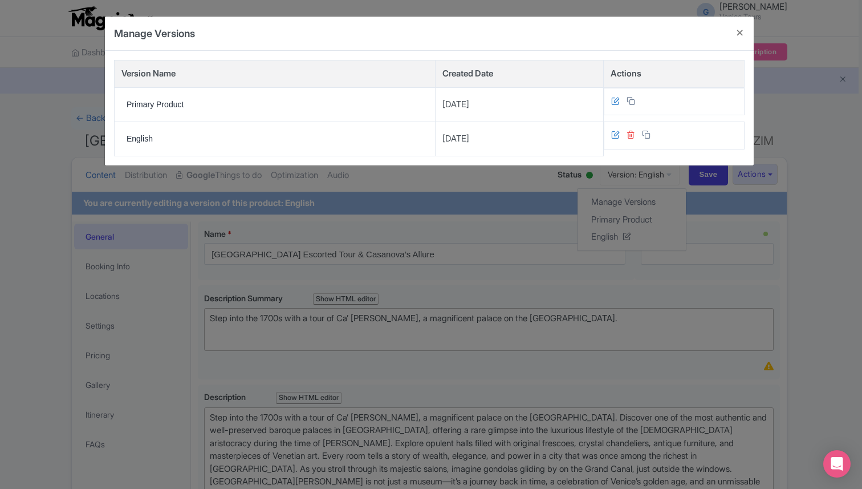
click at [626, 135] on icon at bounding box center [630, 134] width 9 height 9
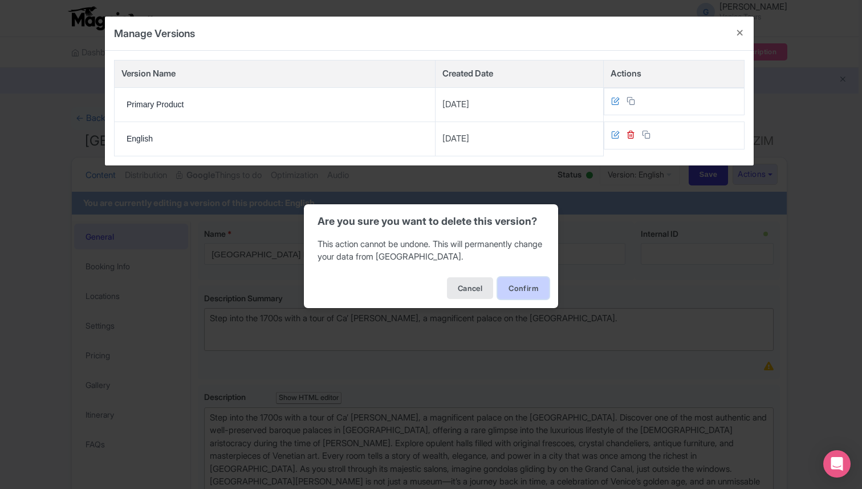
click at [520, 286] on button "Confirm" at bounding box center [523, 288] width 51 height 22
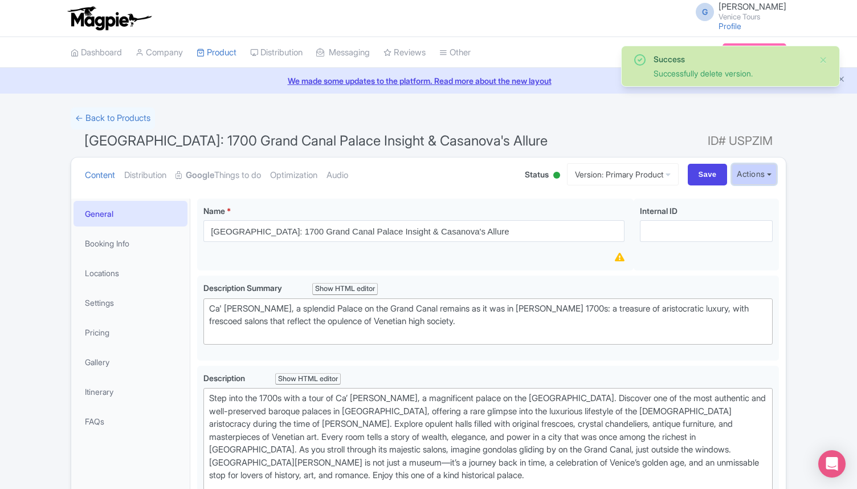
click at [754, 173] on button "Actions" at bounding box center [754, 174] width 45 height 21
click at [722, 275] on link "Create new version" at bounding box center [727, 270] width 108 height 18
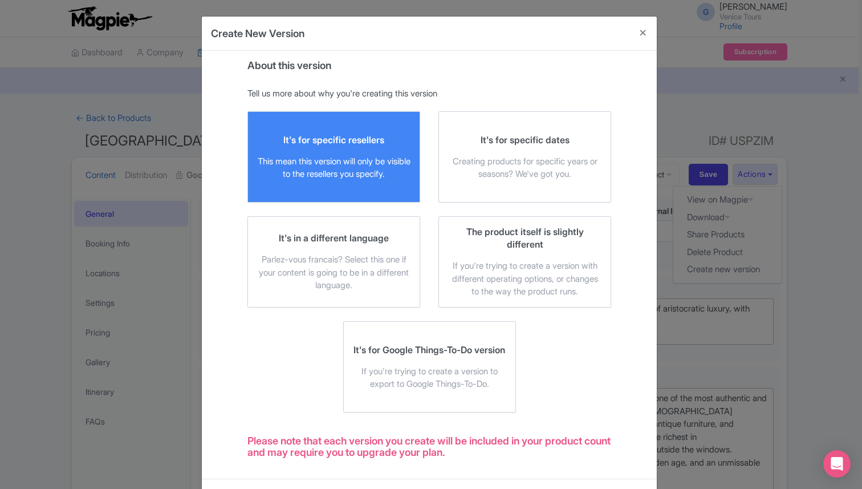
click at [369, 148] on div "It's for specific resellers This mean this version will only be visible to the …" at bounding box center [333, 156] width 153 height 47
click at [0, 0] on input "It's for specific resellers This mean this version will only be visible to the …" at bounding box center [0, 0] width 0 height 0
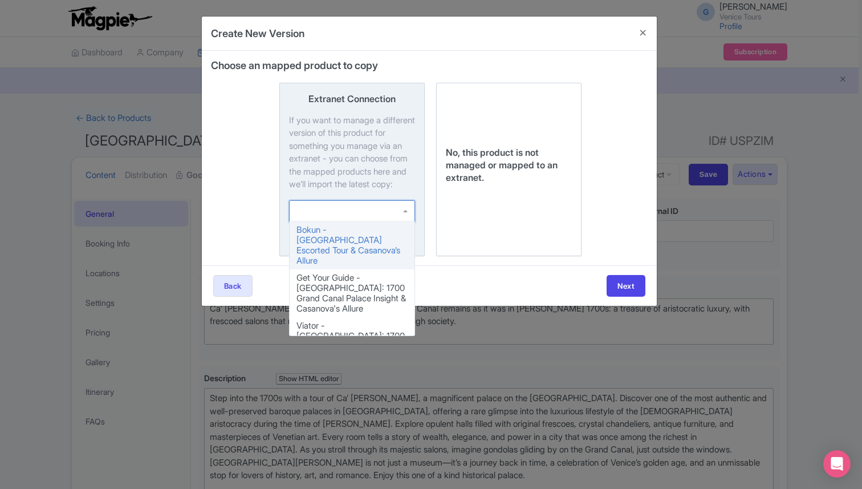
click at [369, 222] on div at bounding box center [352, 211] width 126 height 22
click at [0, 0] on input "Extranet Connection If you want to manage a different version of this product f…" at bounding box center [0, 0] width 0 height 0
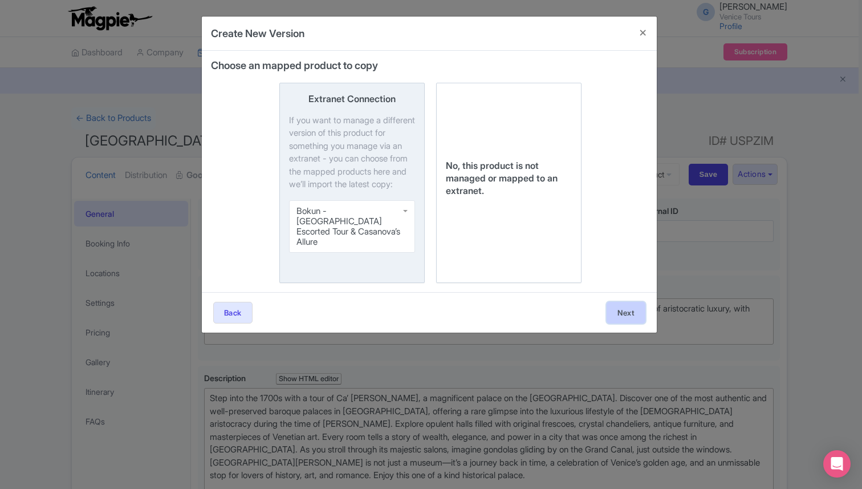
click at [613, 304] on button "Next" at bounding box center [626, 313] width 39 height 22
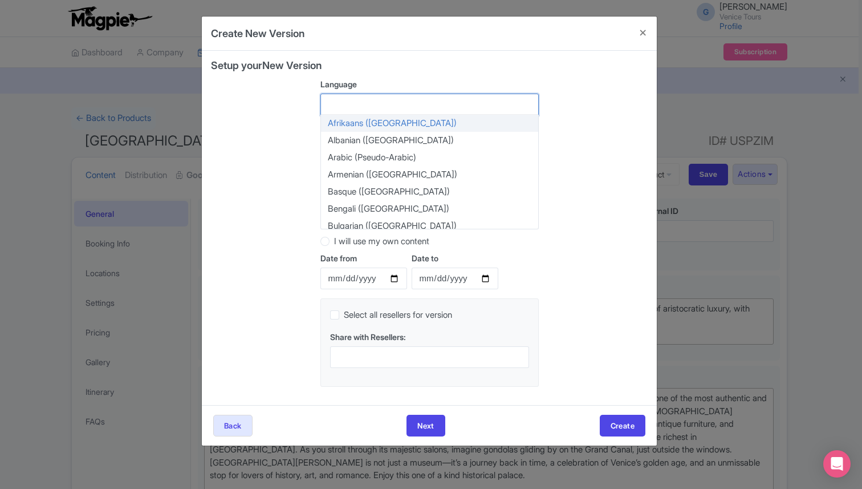
click at [374, 100] on div at bounding box center [429, 104] width 218 height 22
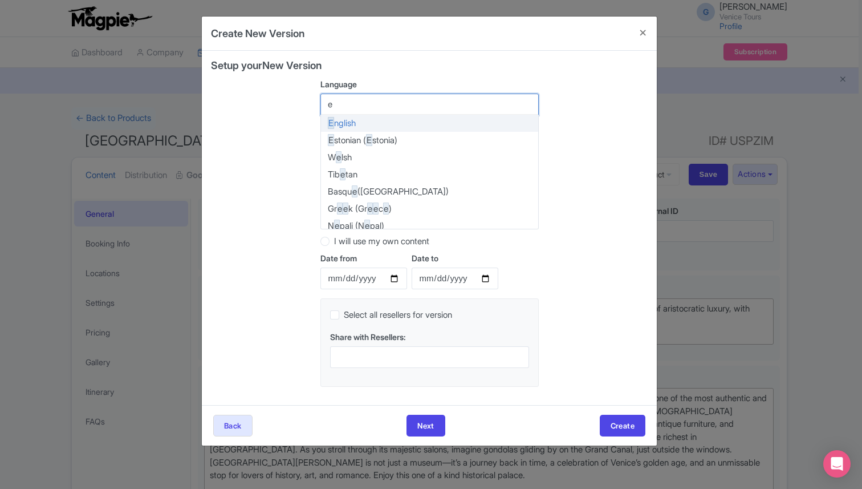
type input "en"
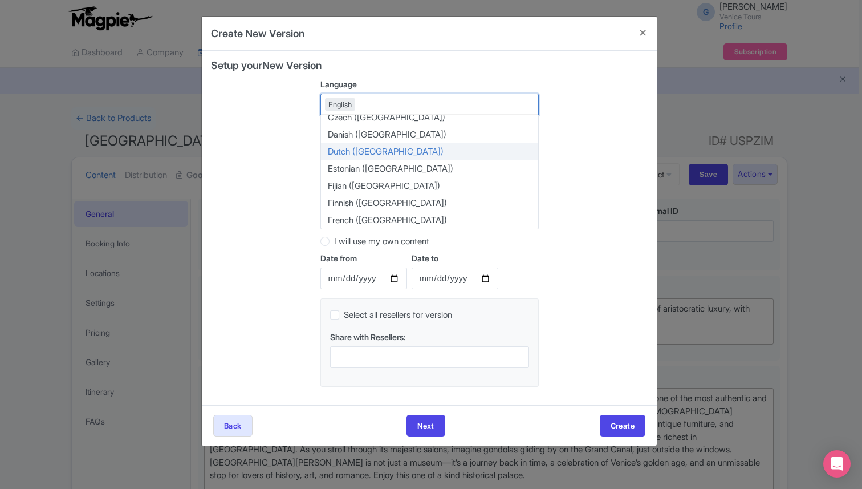
click at [277, 156] on div "Setup your New Version Language English English Afrikaans (South Africa) Albani…" at bounding box center [429, 228] width 437 height 336
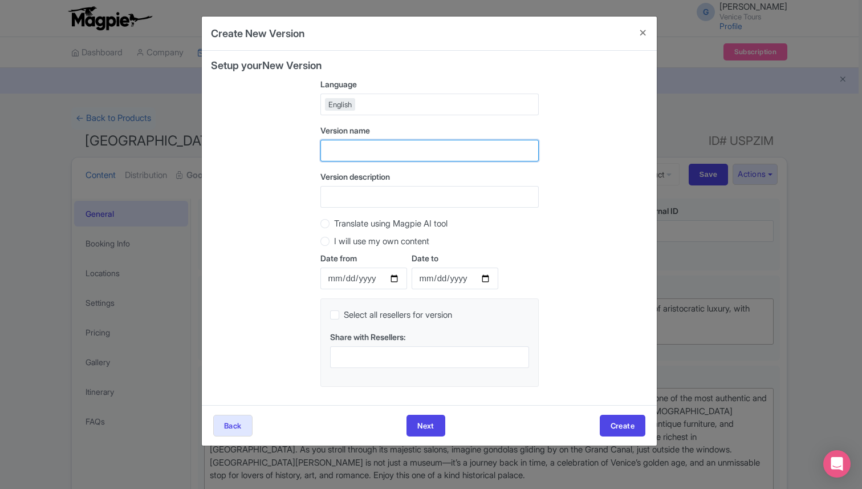
click at [371, 154] on input "text" at bounding box center [429, 151] width 218 height 22
type input "Ca rezzonico - BOKUN"
click at [334, 226] on label "Translate using Magpie AI tool" at bounding box center [390, 223] width 113 height 13
click at [334, 226] on input "Translate using Magpie AI tool" at bounding box center [339, 222] width 11 height 11
radio input "true"
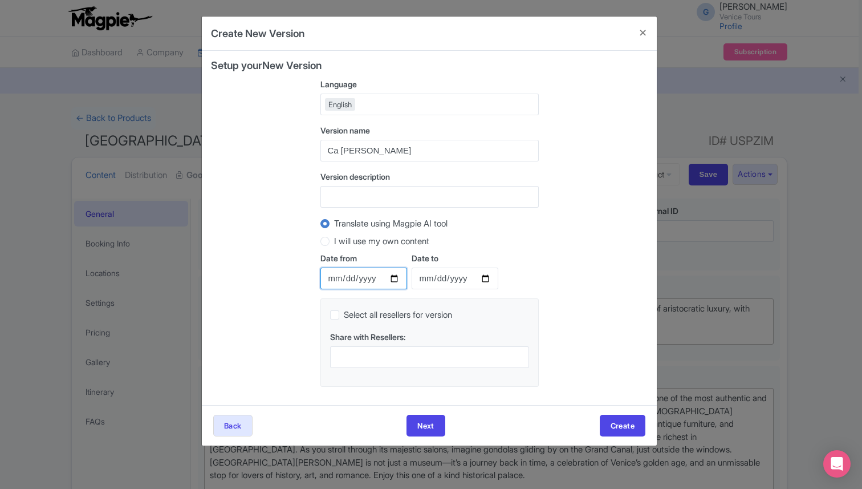
click at [396, 278] on input "Date from" at bounding box center [363, 278] width 87 height 22
type input "[DATE]"
click at [489, 280] on input "Date to" at bounding box center [455, 278] width 87 height 22
type input "[DATE]"
click at [430, 422] on button "Next" at bounding box center [425, 425] width 39 height 22
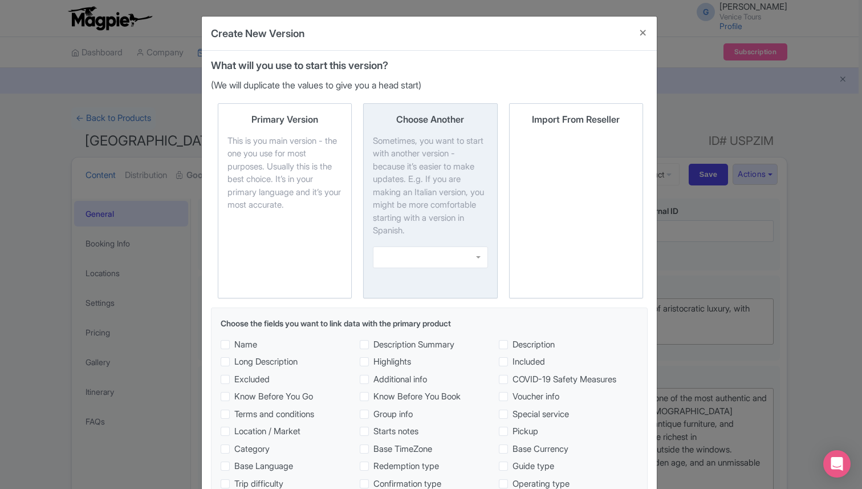
click at [450, 252] on div at bounding box center [430, 257] width 115 height 22
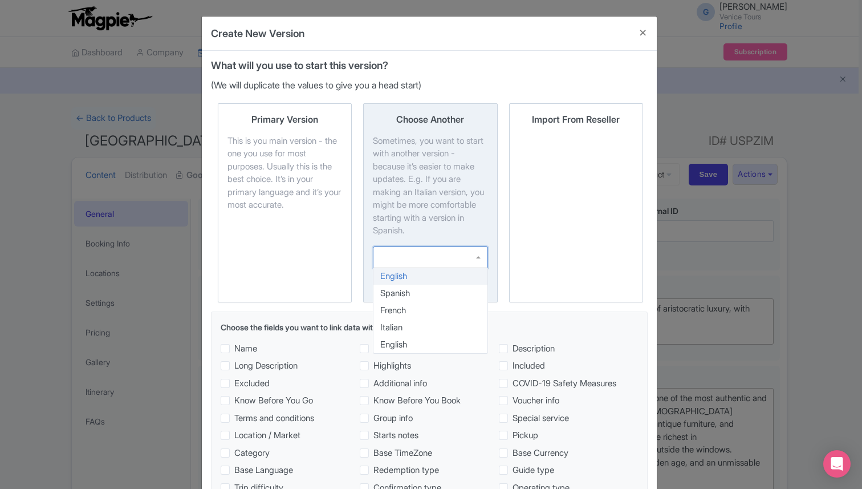
click at [447, 203] on div "Sometimes, you want to start with another version - because it’s easier to make…" at bounding box center [430, 186] width 115 height 103
click at [0, 0] on input "Choose Another Sometimes, you want to start with another version - because it’s…" at bounding box center [0, 0] width 0 height 0
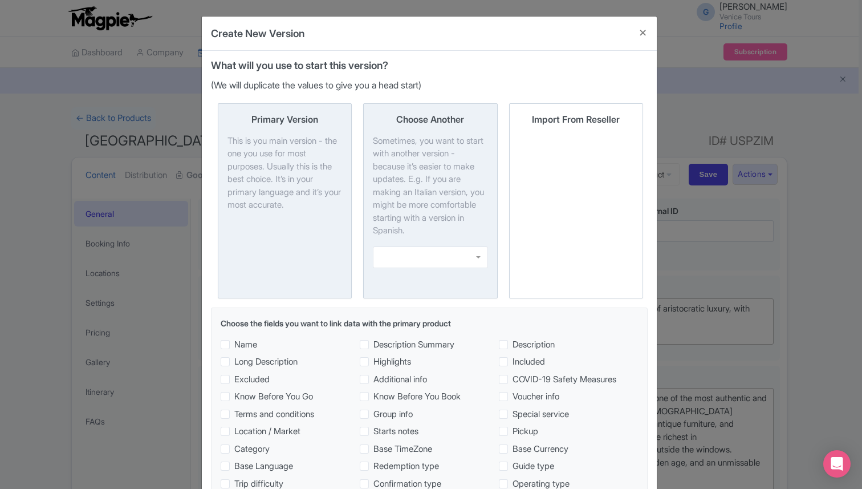
click at [280, 211] on div "This is you main version - the one you use for most purposes. Usually this is t…" at bounding box center [284, 173] width 115 height 77
click at [0, 0] on input "Primary Version This is you main version - the one you use for most purposes. U…" at bounding box center [0, 0] width 0 height 0
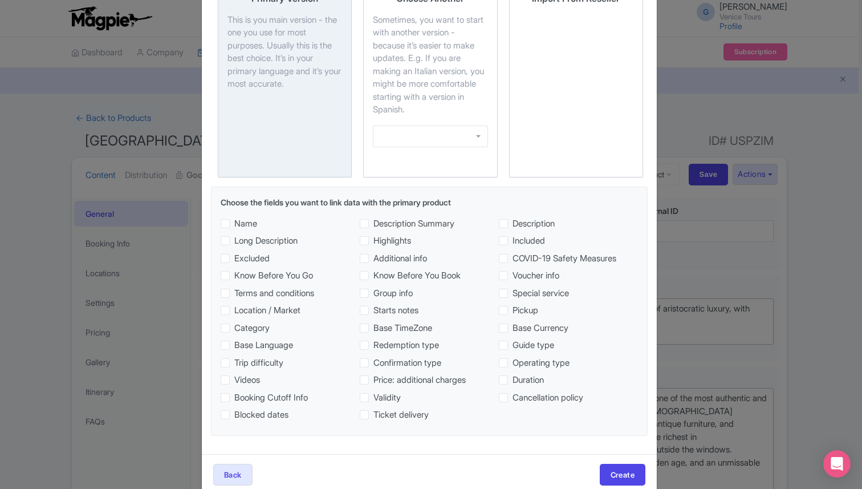
scroll to position [127, 0]
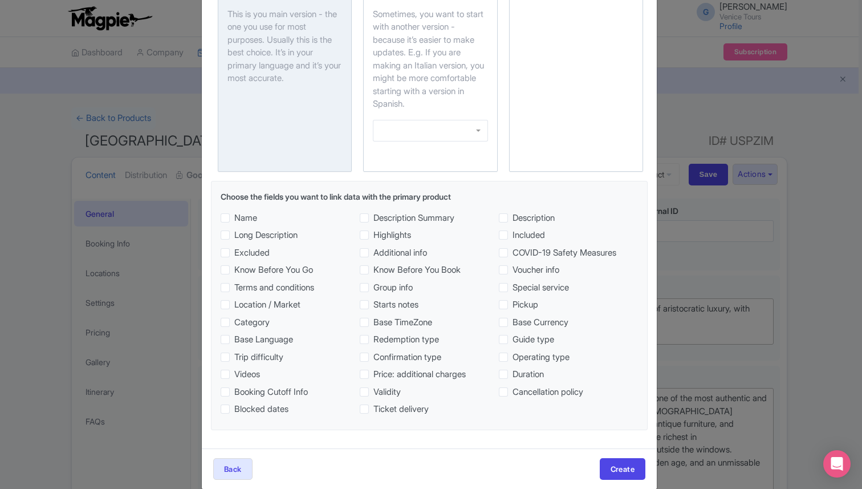
click at [234, 217] on span "Name" at bounding box center [245, 217] width 23 height 13
click at [234, 217] on input "Name" at bounding box center [237, 214] width 7 height 7
checkbox input "true"
click at [234, 268] on span "Know Before You Go" at bounding box center [273, 269] width 79 height 13
click at [234, 268] on input "Know Before You Go" at bounding box center [237, 266] width 7 height 7
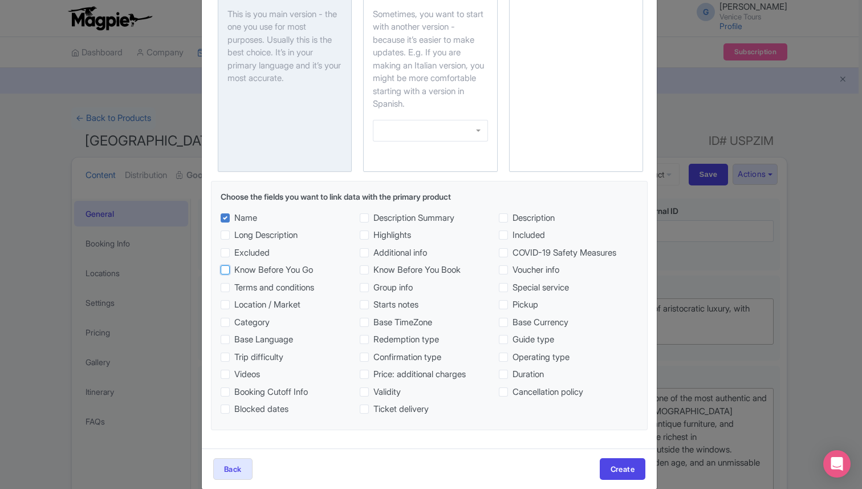
checkbox input "true"
click at [234, 255] on span "Excluded" at bounding box center [251, 252] width 35 height 13
click at [234, 254] on input "Excluded" at bounding box center [237, 249] width 7 height 7
checkbox input "true"
click at [234, 286] on span "Terms and conditions" at bounding box center [274, 287] width 80 height 13
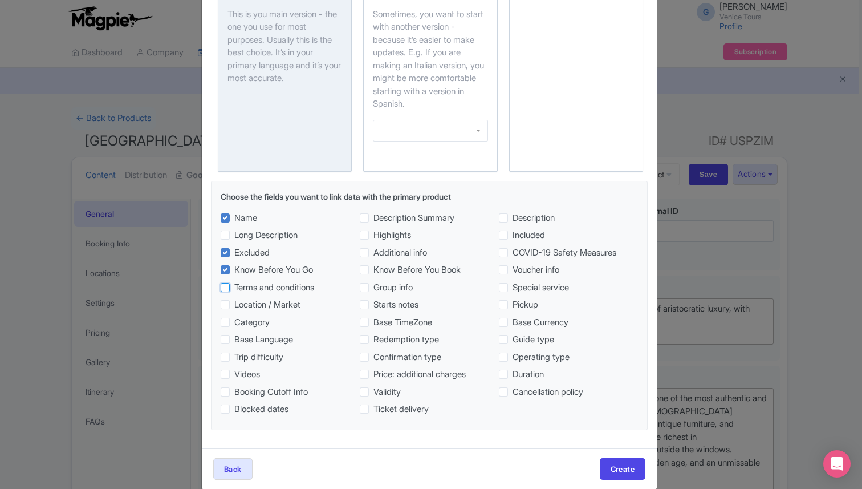
click at [234, 286] on input "Terms and conditions" at bounding box center [237, 284] width 7 height 7
checkbox input "true"
click at [234, 357] on span "Trip difficulty" at bounding box center [258, 357] width 49 height 13
click at [234, 357] on input "Trip difficulty" at bounding box center [237, 354] width 7 height 7
checkbox input "true"
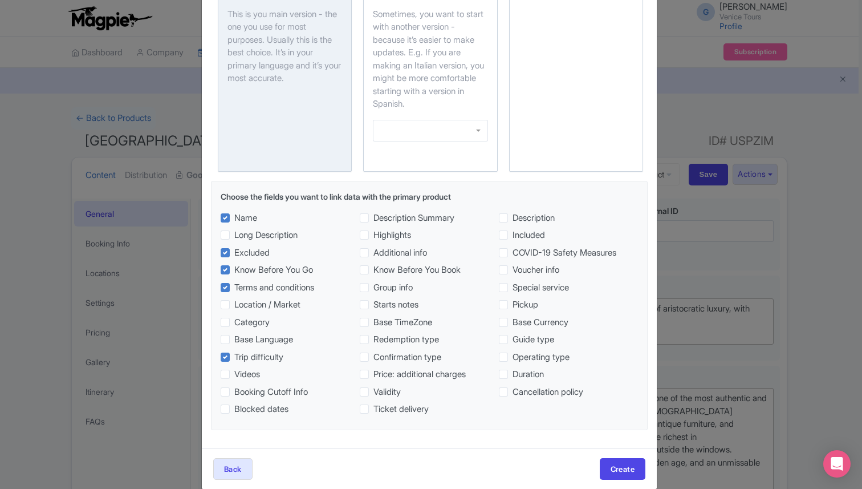
click at [234, 376] on span "Videos" at bounding box center [247, 374] width 26 height 13
click at [234, 375] on input "Videos" at bounding box center [237, 371] width 7 height 7
checkbox input "true"
click at [234, 392] on span "Booking Cutoff Info" at bounding box center [271, 391] width 74 height 13
click at [234, 392] on input "Booking Cutoff Info" at bounding box center [237, 388] width 7 height 7
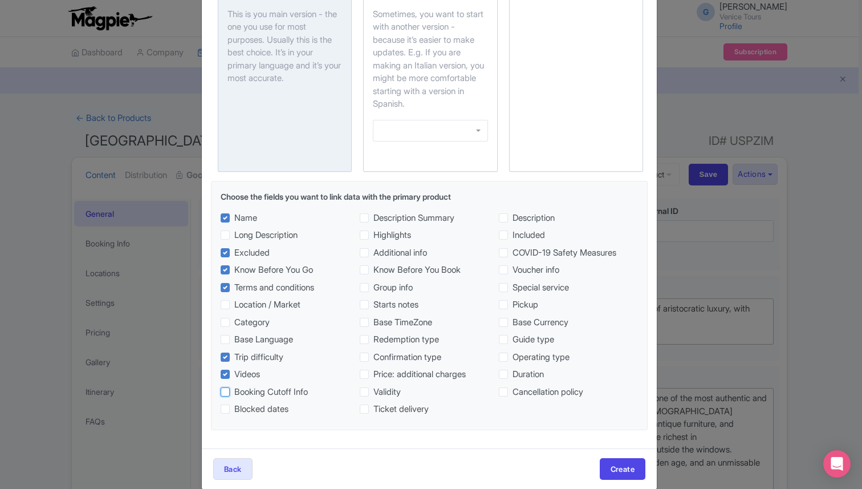
checkbox input "true"
click at [234, 409] on span "Blocked dates" at bounding box center [261, 408] width 54 height 13
click at [234, 409] on input "Blocked dates" at bounding box center [237, 405] width 7 height 7
checkbox input "true"
click at [373, 236] on span "Highlights" at bounding box center [392, 235] width 38 height 13
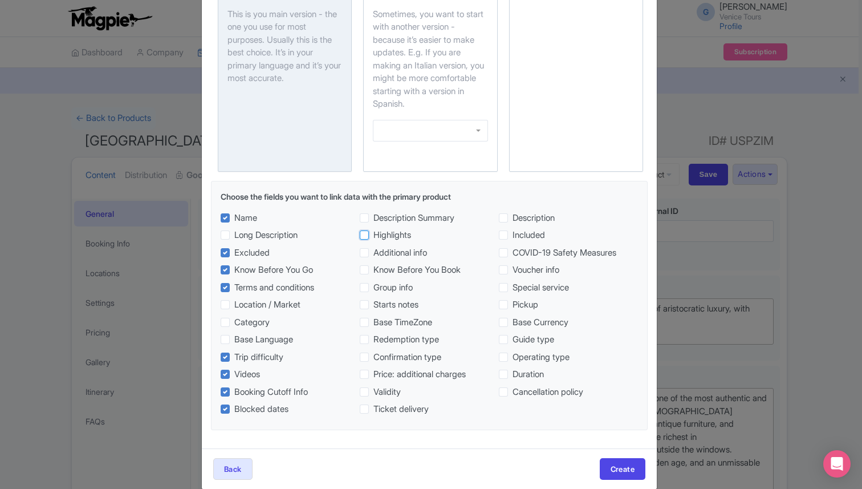
click at [373, 236] on input "Highlights" at bounding box center [376, 232] width 7 height 7
click at [373, 236] on span "Highlights" at bounding box center [392, 235] width 38 height 13
click at [373, 236] on input "Highlights" at bounding box center [376, 232] width 7 height 7
checkbox input "false"
click at [373, 255] on span "Additional info" at bounding box center [400, 252] width 54 height 13
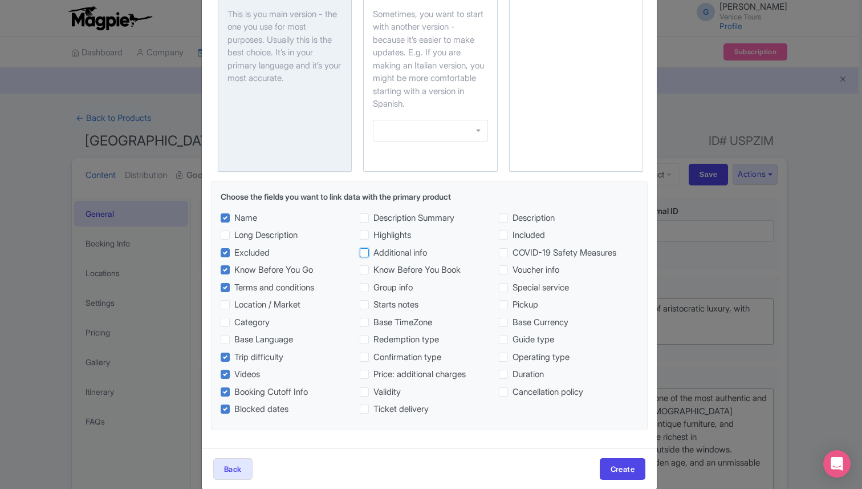
click at [373, 254] on input "Additional info" at bounding box center [376, 249] width 7 height 7
click at [373, 255] on span "Additional info" at bounding box center [400, 252] width 54 height 13
click at [373, 254] on input "Additional info" at bounding box center [376, 249] width 7 height 7
checkbox input "false"
click at [373, 271] on span "Know Before You Book" at bounding box center [416, 269] width 87 height 13
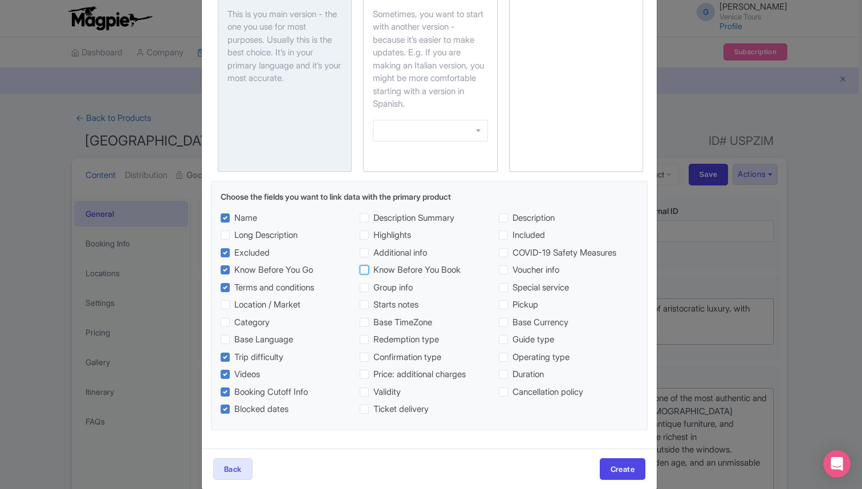
click at [373, 271] on input "Know Before You Book" at bounding box center [376, 266] width 7 height 7
checkbox input "true"
click at [373, 288] on span "Group info" at bounding box center [392, 287] width 39 height 13
click at [373, 288] on input "Group info" at bounding box center [376, 284] width 7 height 7
checkbox input "true"
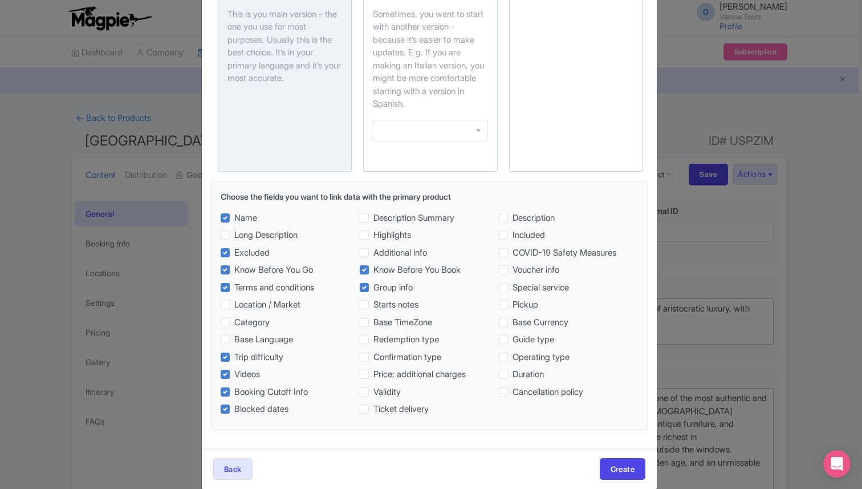
click at [373, 304] on span "Starts notes" at bounding box center [395, 304] width 45 height 13
click at [373, 304] on input "Starts notes" at bounding box center [376, 301] width 7 height 7
checkbox input "true"
click at [373, 325] on span "Base TimeZone" at bounding box center [402, 322] width 59 height 13
click at [373, 323] on input "Base TimeZone" at bounding box center [376, 319] width 7 height 7
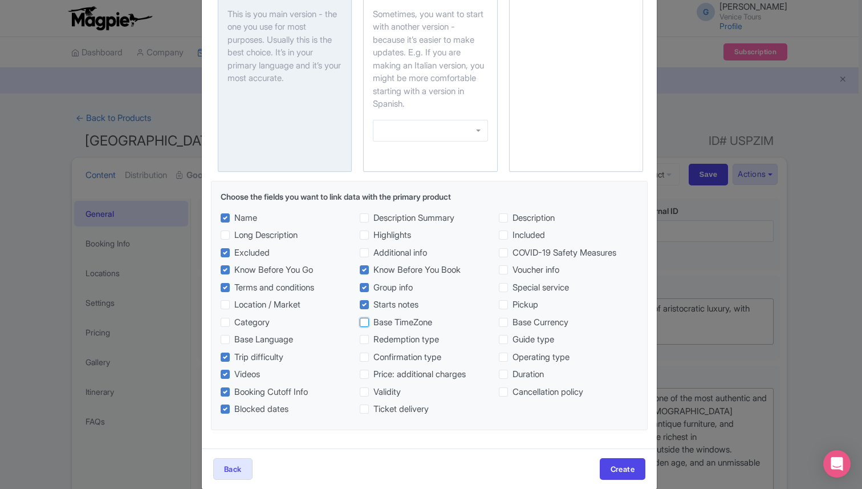
checkbox input "true"
click at [373, 340] on span "Redemption type" at bounding box center [406, 339] width 66 height 13
click at [373, 340] on input "Redemption type" at bounding box center [376, 336] width 7 height 7
checkbox input "true"
click at [373, 359] on span "Confirmation type" at bounding box center [407, 357] width 68 height 13
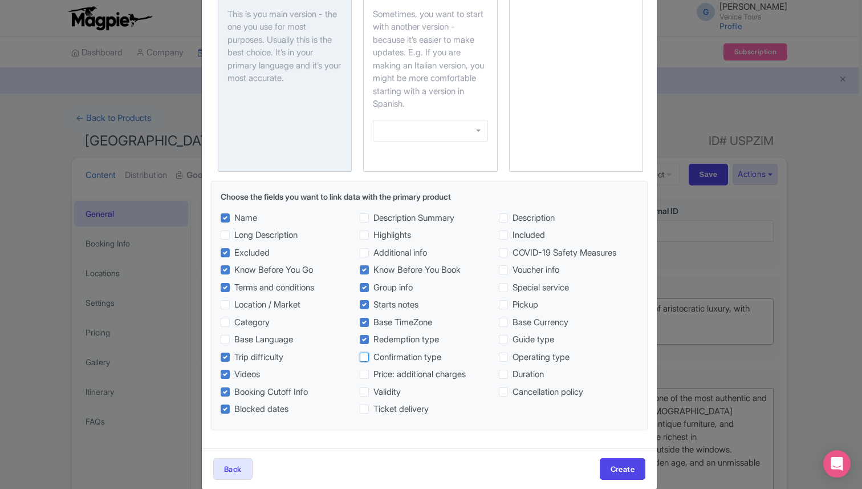
click at [373, 358] on input "Confirmation type" at bounding box center [376, 354] width 7 height 7
checkbox input "true"
click at [373, 372] on span "Price: additional charges" at bounding box center [419, 374] width 92 height 13
click at [373, 372] on input "Price: additional charges" at bounding box center [376, 371] width 7 height 7
checkbox input "true"
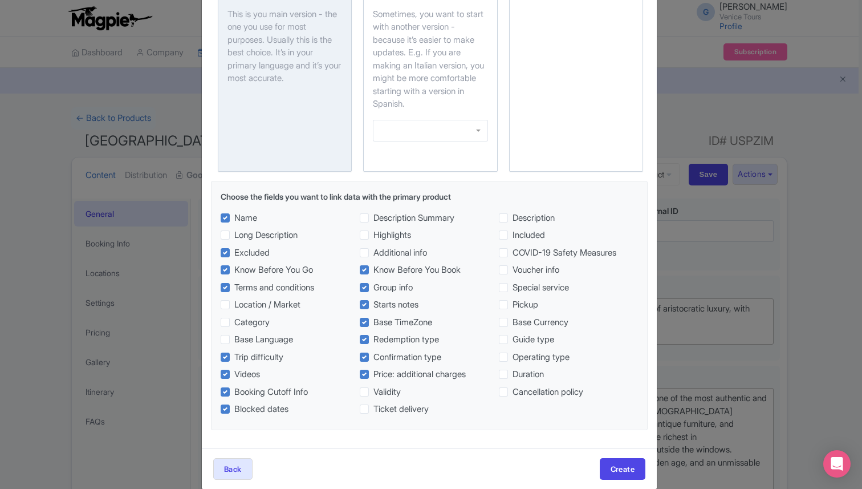
click at [373, 394] on span "Validity" at bounding box center [386, 391] width 27 height 13
click at [373, 393] on input "Validity" at bounding box center [376, 388] width 7 height 7
checkbox input "true"
click at [373, 409] on span "Ticket delivery" at bounding box center [400, 408] width 55 height 13
click at [373, 409] on input "Ticket delivery" at bounding box center [376, 405] width 7 height 7
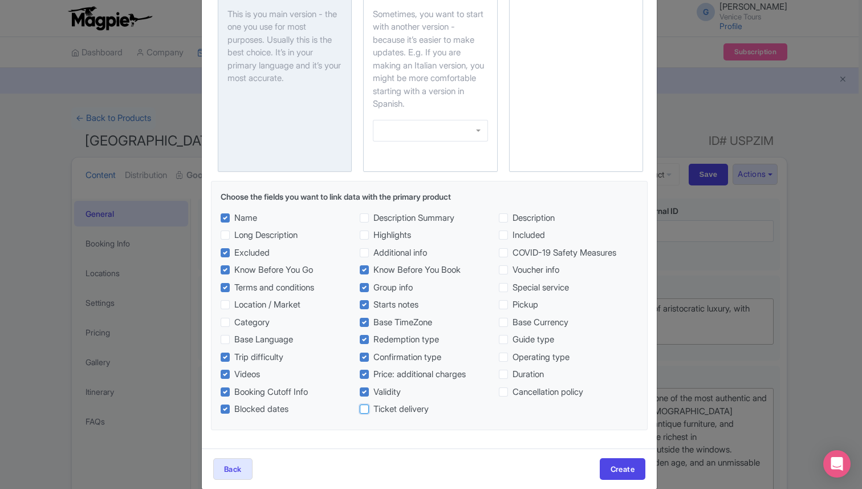
checkbox input "true"
click at [506, 236] on label "Included" at bounding box center [568, 235] width 139 height 13
click at [512, 236] on input "Included" at bounding box center [515, 232] width 7 height 7
checkbox input "true"
click at [512, 252] on span "COVID-19 Safety Measures" at bounding box center [564, 252] width 104 height 13
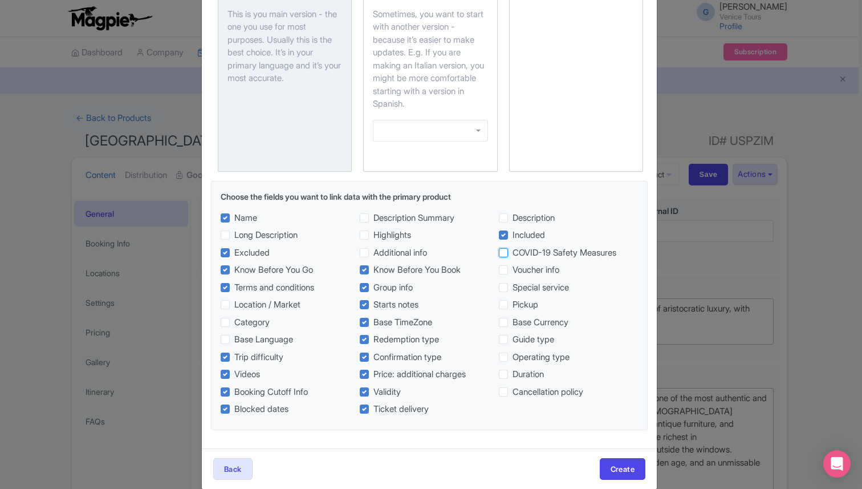
click at [512, 252] on input "COVID-19 Safety Measures" at bounding box center [515, 249] width 7 height 7
checkbox input "true"
click at [512, 266] on span "Voucher info" at bounding box center [535, 269] width 47 height 13
click at [512, 266] on input "Voucher info" at bounding box center [515, 266] width 7 height 7
checkbox input "true"
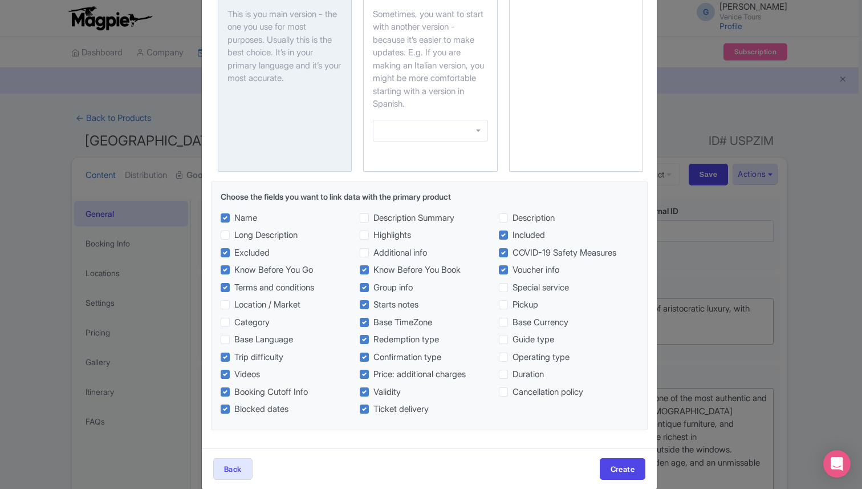
click at [512, 284] on span "Special service" at bounding box center [540, 287] width 56 height 13
click at [512, 284] on input "Special service" at bounding box center [515, 284] width 7 height 7
checkbox input "true"
click at [506, 323] on label "Base Currency" at bounding box center [568, 322] width 139 height 13
click at [512, 323] on input "Base Currency" at bounding box center [515, 319] width 7 height 7
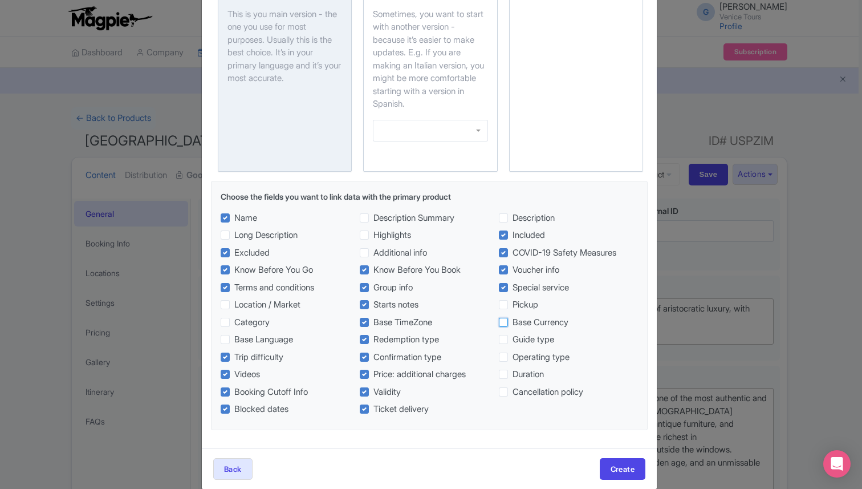
checkbox input "true"
click at [512, 340] on span "Guide type" at bounding box center [533, 339] width 42 height 13
click at [512, 340] on input "Guide type" at bounding box center [515, 336] width 7 height 7
checkbox input "true"
click at [512, 360] on span "Operating type" at bounding box center [540, 357] width 57 height 13
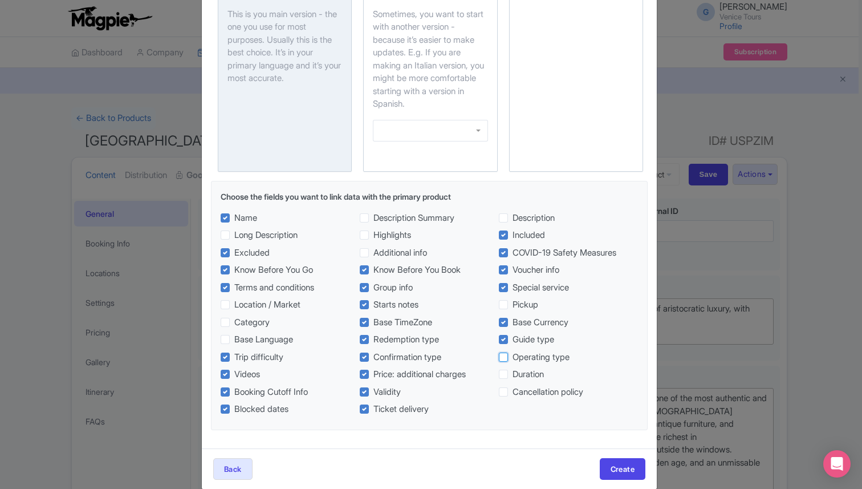
click at [512, 358] on input "Operating type" at bounding box center [515, 354] width 7 height 7
checkbox input "true"
click at [512, 376] on span "Duration" at bounding box center [527, 374] width 31 height 13
click at [512, 375] on input "Duration" at bounding box center [515, 371] width 7 height 7
checkbox input "true"
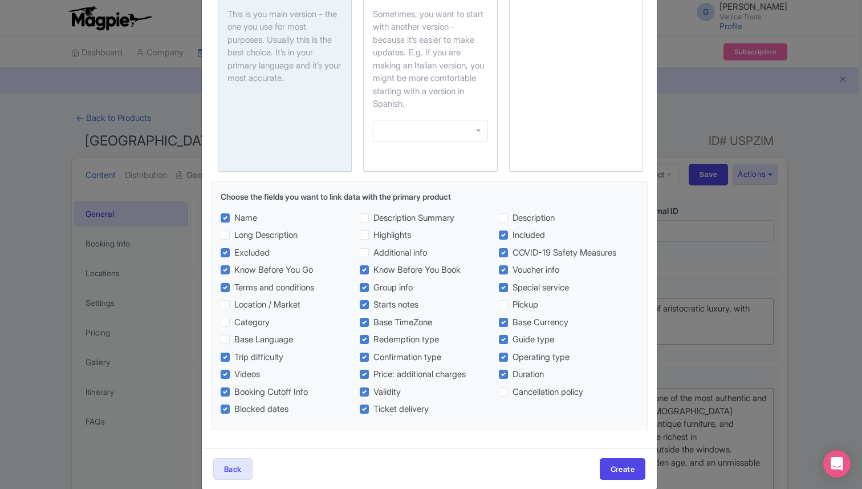
click at [512, 394] on span "Cancellation policy" at bounding box center [547, 391] width 71 height 13
click at [512, 393] on input "Cancellation policy" at bounding box center [515, 388] width 7 height 7
checkbox input "true"
click at [624, 469] on button "Create" at bounding box center [623, 469] width 46 height 22
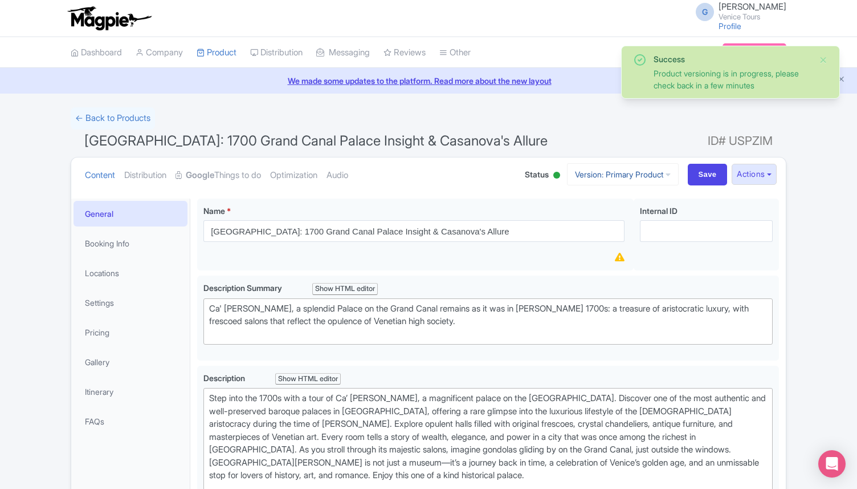
click at [632, 181] on link "Version: Primary Product" at bounding box center [623, 174] width 112 height 22
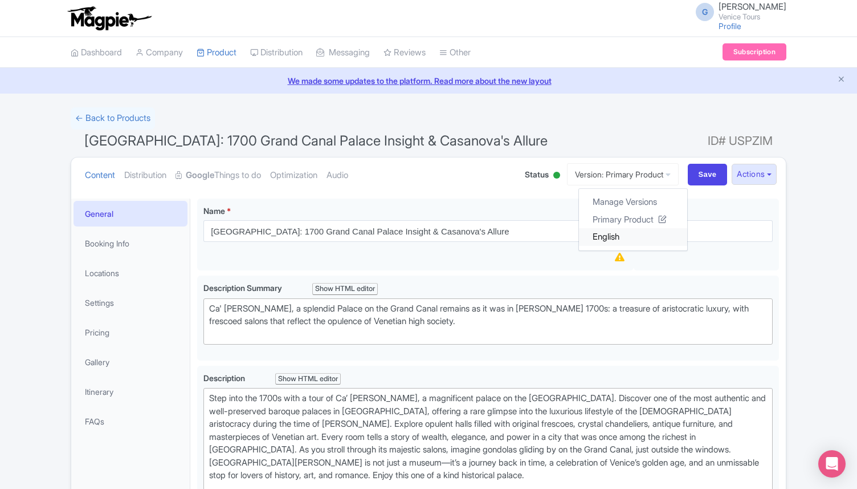
click at [620, 231] on link "English" at bounding box center [633, 237] width 108 height 18
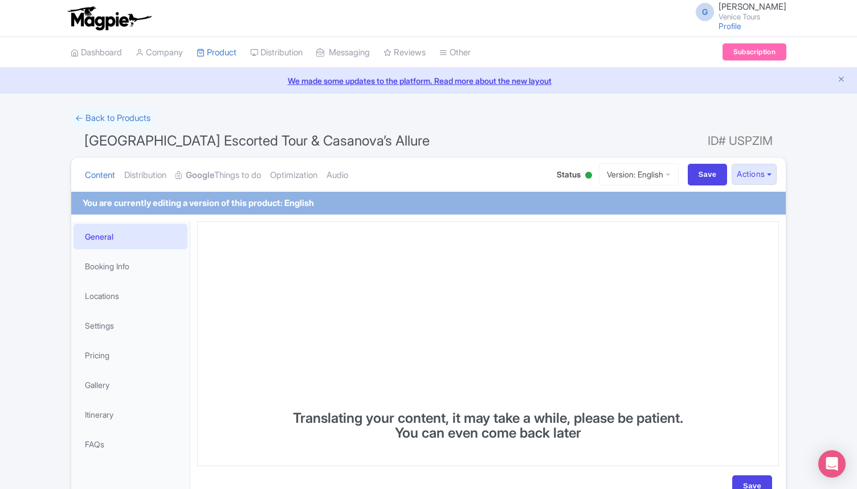
scroll to position [68, 0]
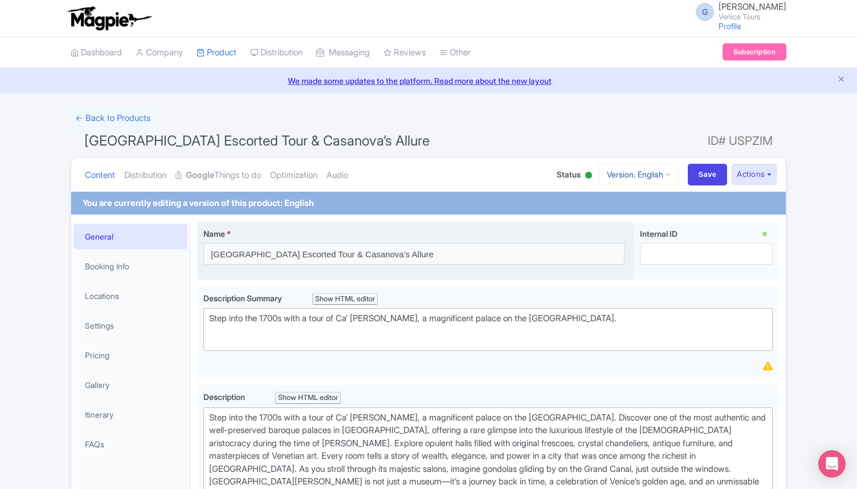
click at [648, 178] on link "Version: English" at bounding box center [639, 174] width 80 height 22
click at [637, 200] on link "Manage Versions" at bounding box center [631, 202] width 108 height 18
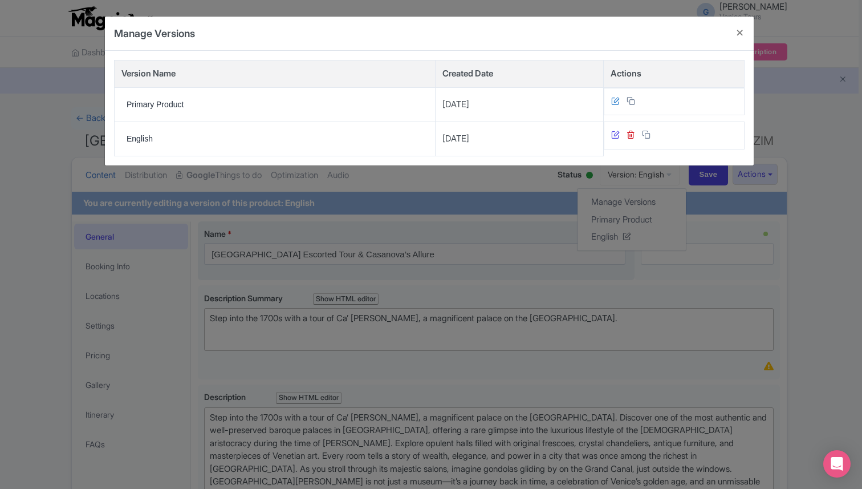
click at [611, 137] on icon at bounding box center [615, 134] width 9 height 9
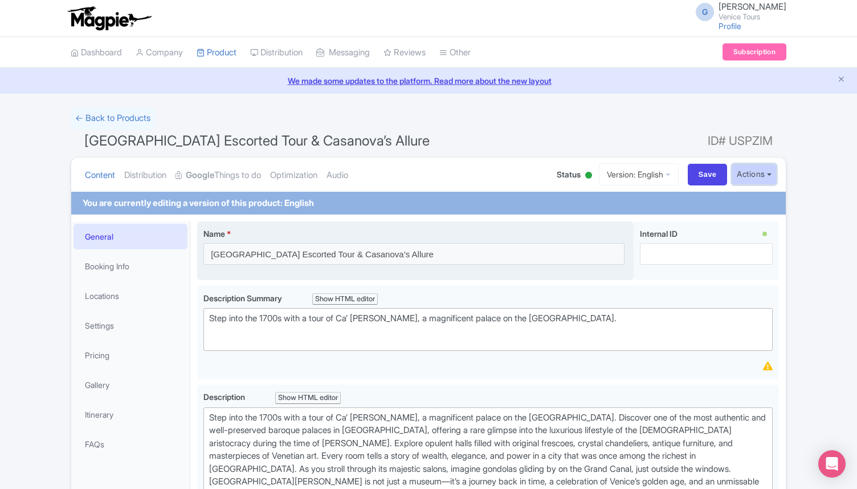
click at [763, 169] on button "Actions" at bounding box center [754, 174] width 45 height 21
